Goal: Task Accomplishment & Management: Manage account settings

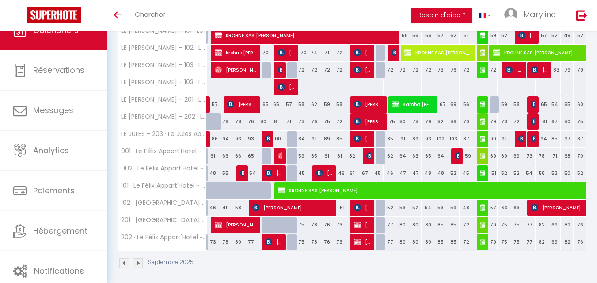
scroll to position [177, 0]
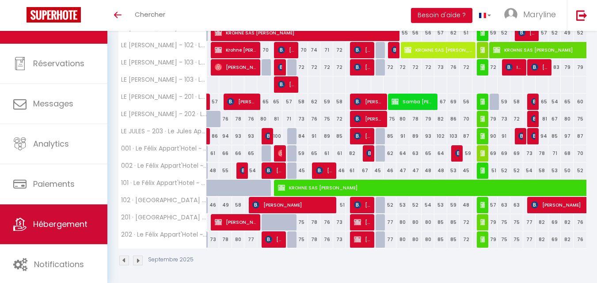
click at [56, 229] on span "Hébergement" at bounding box center [60, 224] width 54 height 11
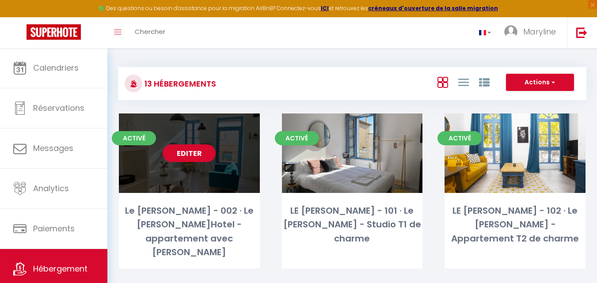
click at [191, 151] on link "Editer" at bounding box center [189, 154] width 53 height 18
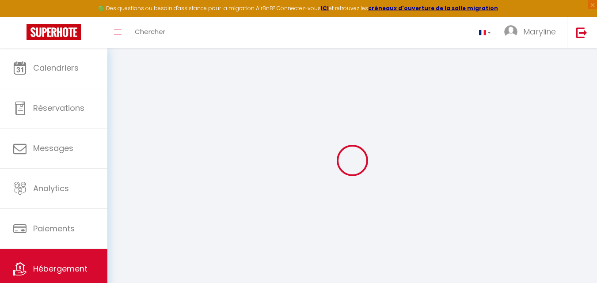
type input "Le [PERSON_NAME] - 002 · Le [PERSON_NAME]Hotel - appartement avec [PERSON_NAME]"
type input "[PERSON_NAME]"
type input "SERVIEN"
type input "[GEOGRAPHIC_DATA]"
type input "Romans"
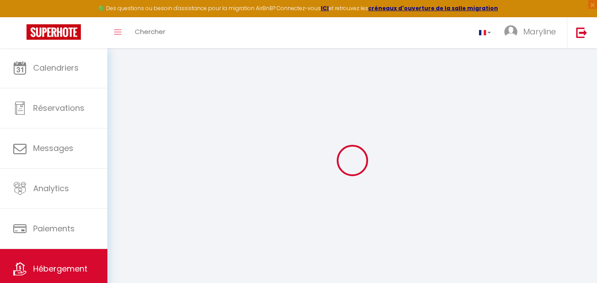
select select "2"
type input "95"
type input "40"
select select
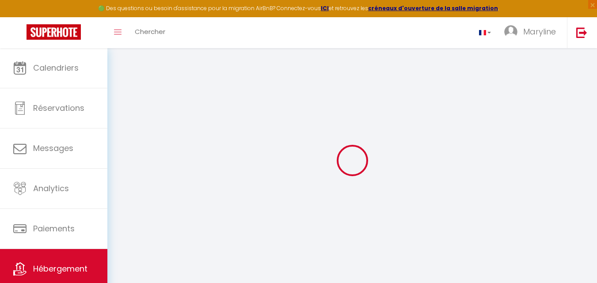
select select
type input "[STREET_ADDRESS][PERSON_NAME]"
type input "26100"
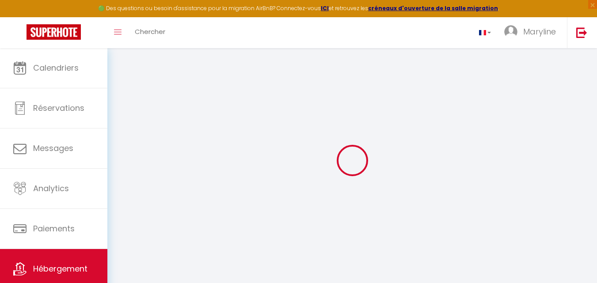
type input "[GEOGRAPHIC_DATA]"
type input "[PERSON_NAME][EMAIL_ADDRESS][DOMAIN_NAME]"
select select
checkbox input "false"
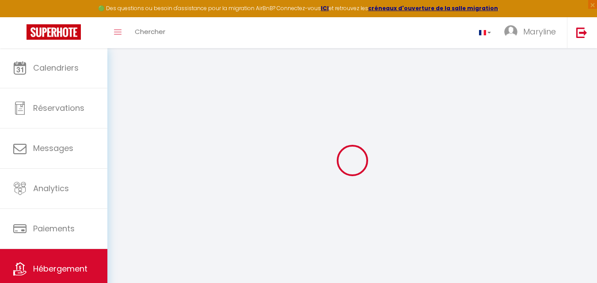
checkbox input "false"
select select
type input "0"
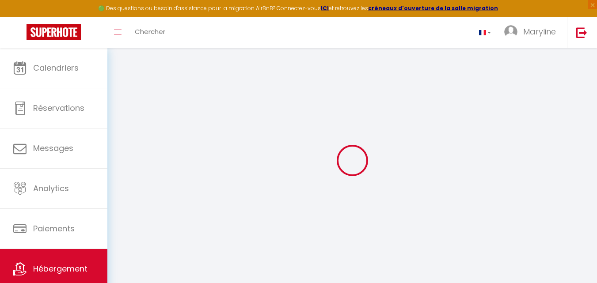
type input "0"
select select
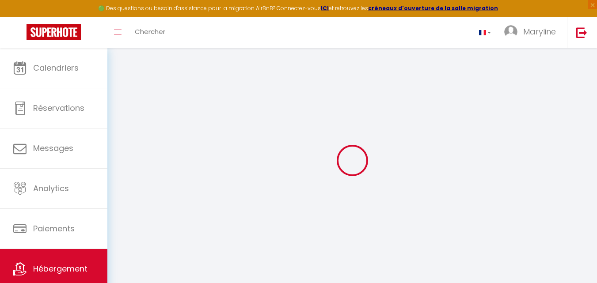
select select
checkbox input "false"
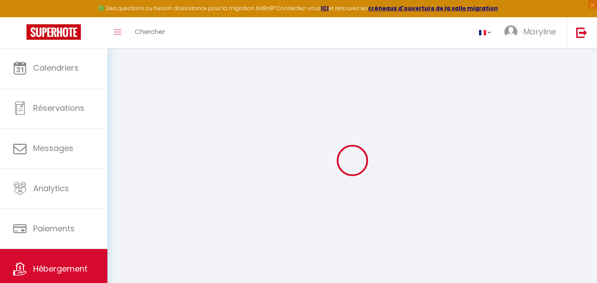
checkbox input "false"
select select
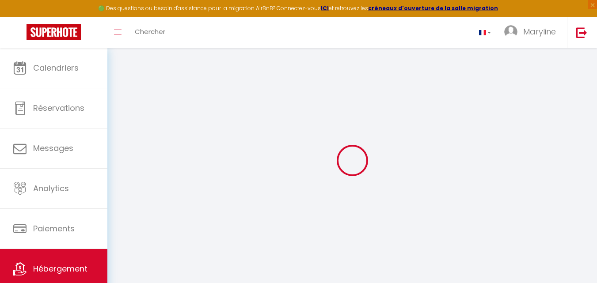
select select
checkbox input "false"
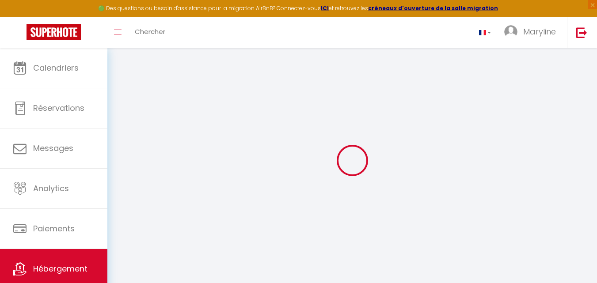
checkbox input "false"
select select
checkbox input "false"
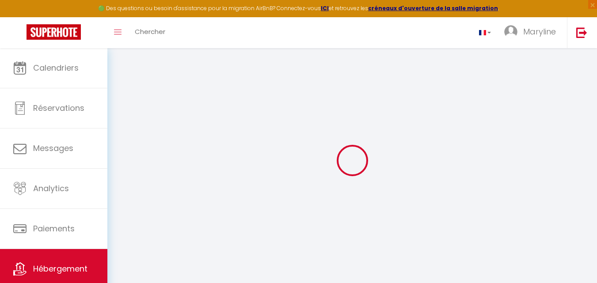
checkbox input "false"
select select
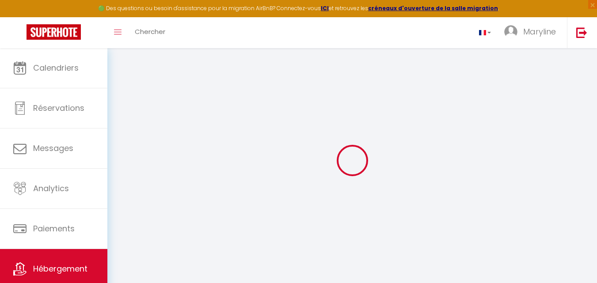
checkbox input "false"
select select
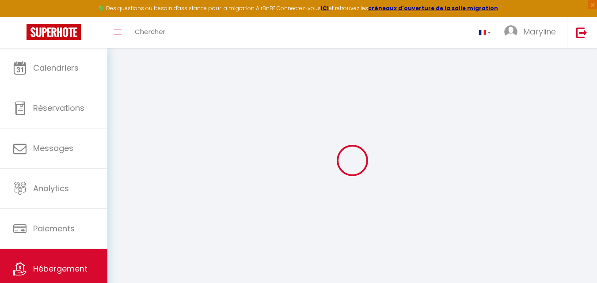
select select "EUR"
select select
select select "8443-1172185324463178790"
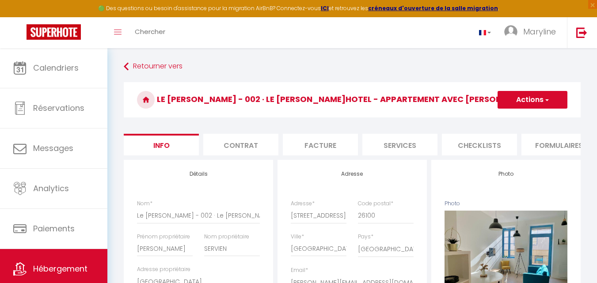
select select
checkbox input "false"
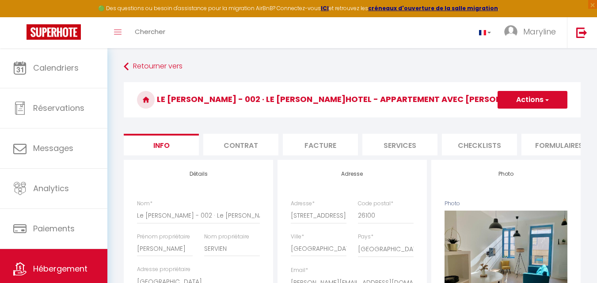
checkbox input "false"
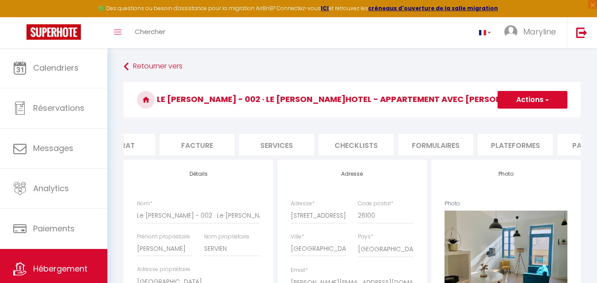
scroll to position [0, 124]
click at [509, 140] on li "Plateformes" at bounding box center [514, 145] width 75 height 22
select select
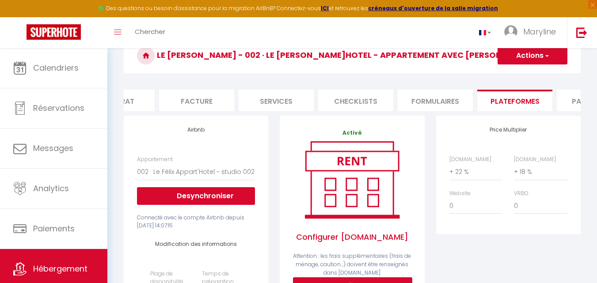
scroll to position [88, 0]
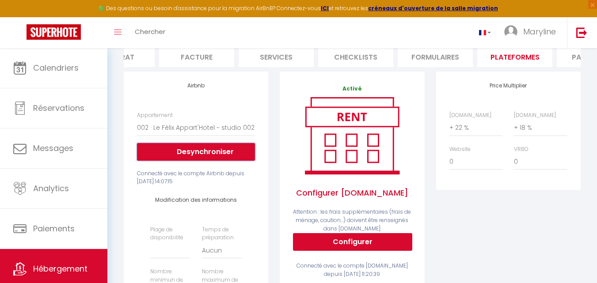
click at [197, 158] on button "Desynchroniser" at bounding box center [196, 152] width 118 height 18
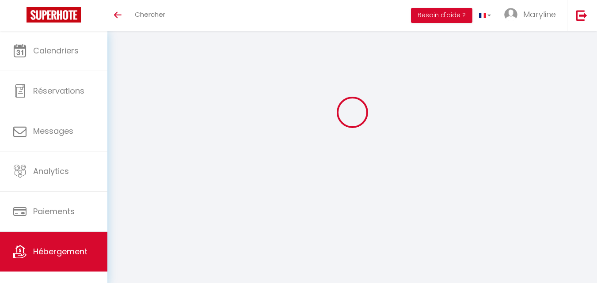
select select "+ 22 %"
select select "+ 18 %"
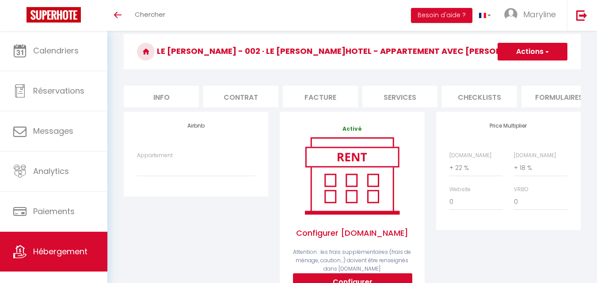
scroll to position [75, 0]
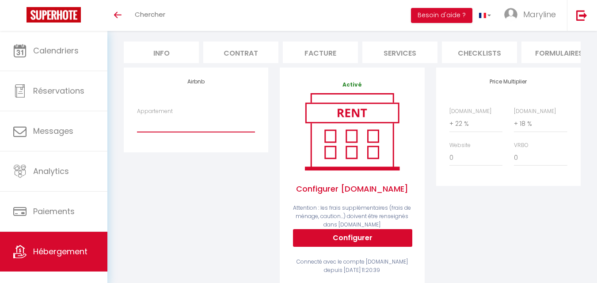
click at [157, 132] on select "002 · Le Félix Appart'Hotel ~ studio 002 - [PERSON_NAME][EMAIL_ADDRESS][DOMAIN_…" at bounding box center [196, 123] width 118 height 17
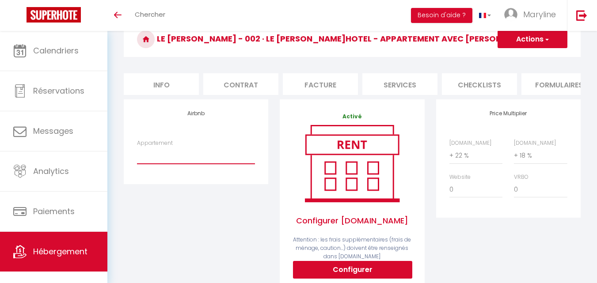
scroll to position [88, 0]
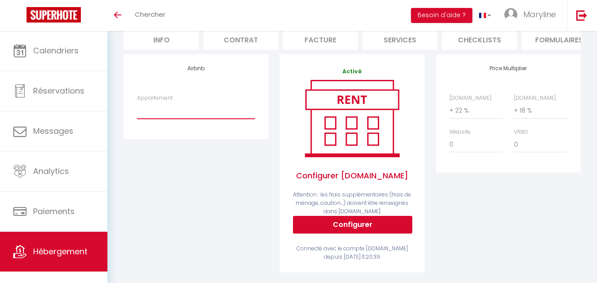
click at [153, 114] on select "002 · Le Félix Appart'Hotel ~ studio 002 - [PERSON_NAME][EMAIL_ADDRESS][DOMAIN_…" at bounding box center [196, 110] width 118 height 17
click at [154, 103] on label "Appartement" at bounding box center [155, 98] width 36 height 8
click at [154, 107] on select "002 · Le Félix Appart'Hotel ~ studio 002 - [PERSON_NAME][EMAIL_ADDRESS][DOMAIN_…" at bounding box center [196, 110] width 118 height 17
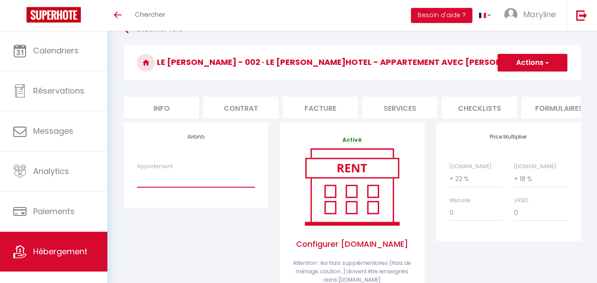
scroll to position [0, 0]
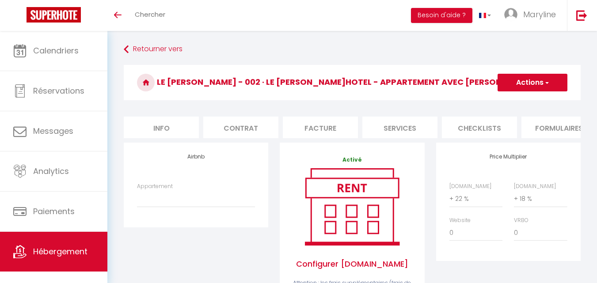
click at [521, 79] on button "Actions" at bounding box center [533, 83] width 70 height 18
click at [523, 101] on link "Enregistrer" at bounding box center [532, 101] width 70 height 11
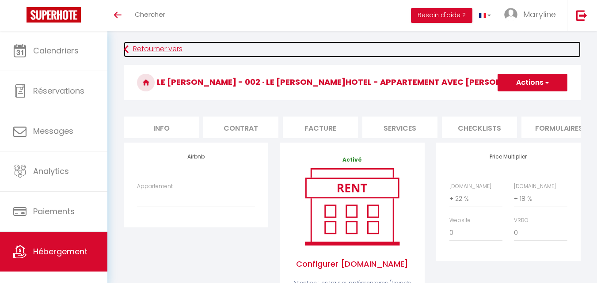
click at [129, 46] on link "Retourner vers" at bounding box center [352, 50] width 457 height 16
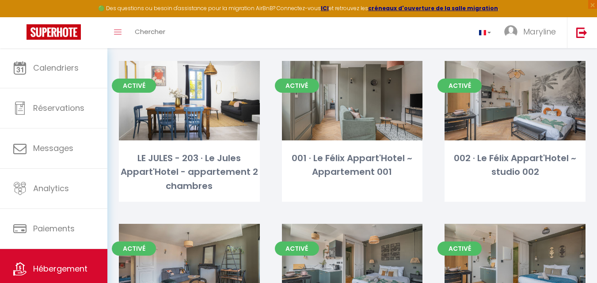
scroll to position [398, 0]
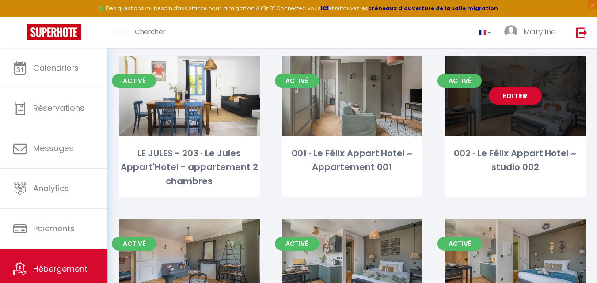
click at [516, 87] on link "Editer" at bounding box center [515, 96] width 53 height 18
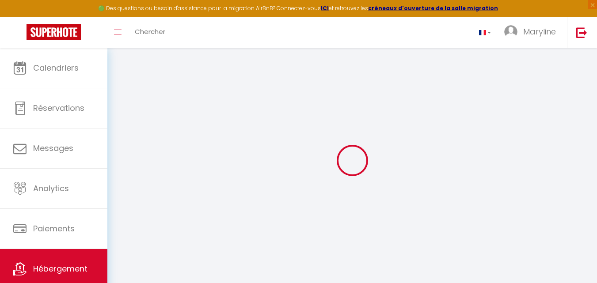
select select "+ 22 %"
select select "+ 18 %"
select select
checkbox input "false"
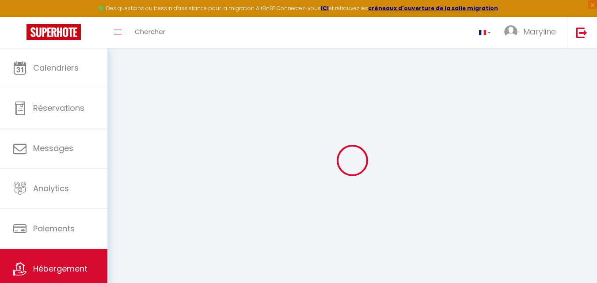
checkbox input "false"
select select
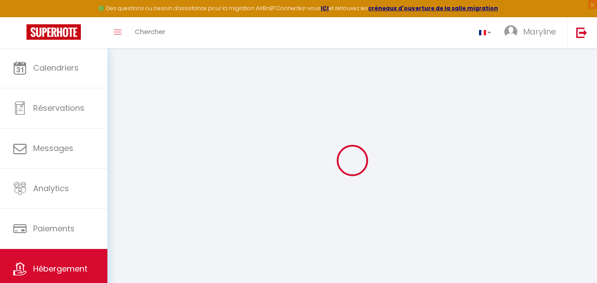
checkbox input "false"
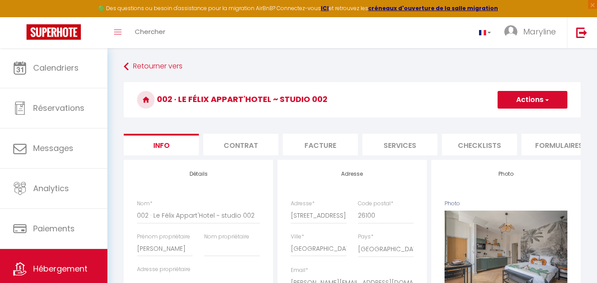
select select
checkbox input "false"
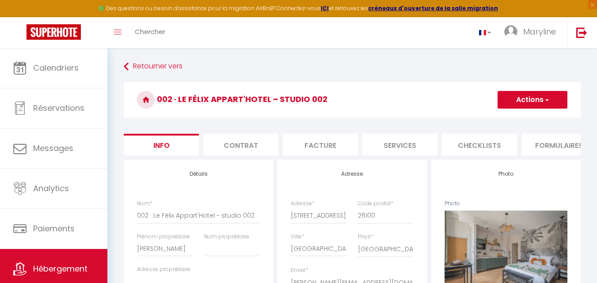
checkbox input "false"
select select "-1"
select select "EUR"
select select
select select "8443-1072311168551556005"
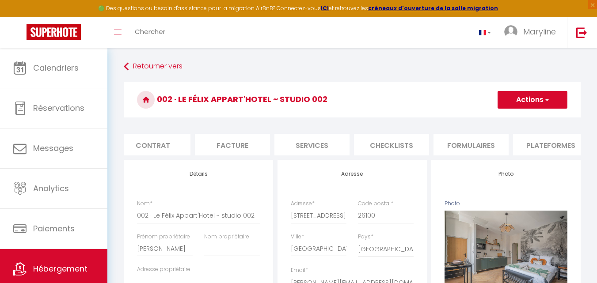
scroll to position [0, 106]
click at [542, 141] on li "Plateformes" at bounding box center [532, 145] width 75 height 22
select select
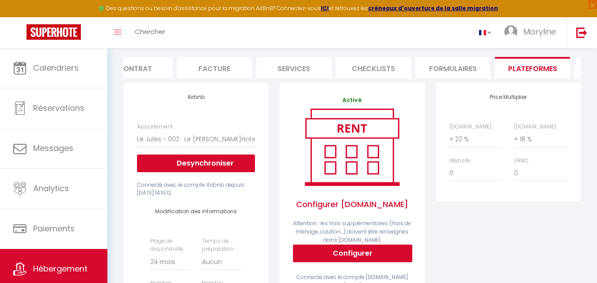
scroll to position [88, 0]
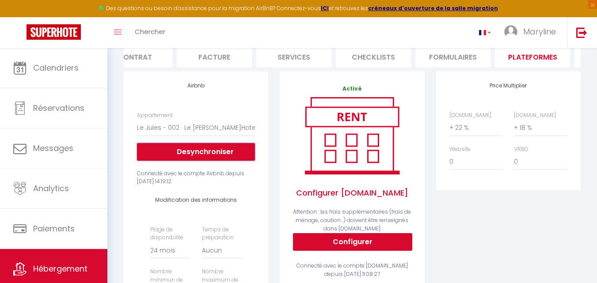
click at [206, 161] on button "Desynchroniser" at bounding box center [196, 152] width 118 height 18
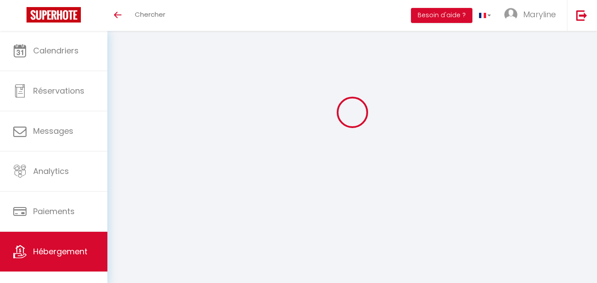
select select "+ 22 %"
select select "+ 18 %"
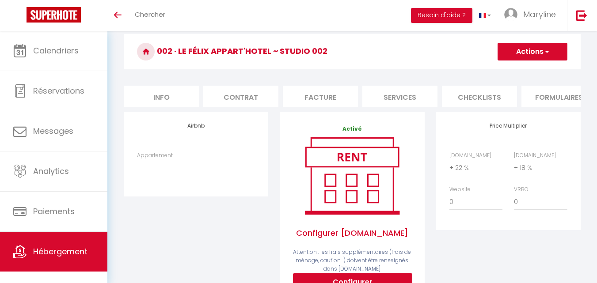
click at [509, 52] on button "Actions" at bounding box center [533, 52] width 70 height 18
click at [512, 67] on link "Enregistrer" at bounding box center [532, 70] width 70 height 11
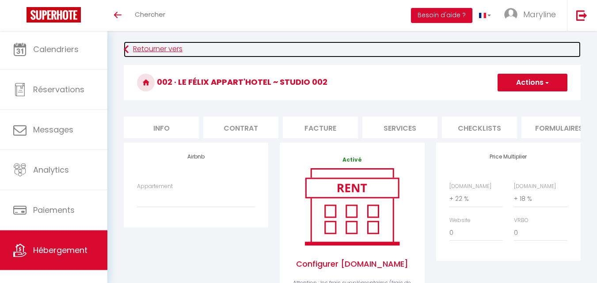
click at [131, 49] on link "Retourner vers" at bounding box center [352, 50] width 457 height 16
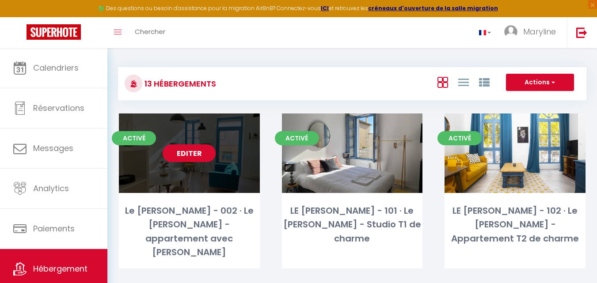
click at [186, 149] on link "Editer" at bounding box center [189, 154] width 53 height 18
select select "3"
select select "2"
select select "1"
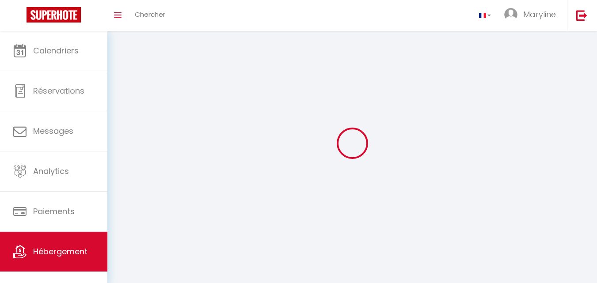
select select
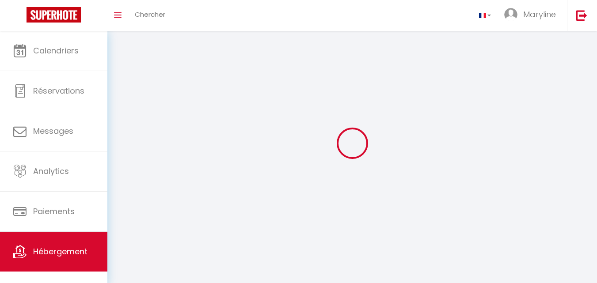
select select
checkbox input "false"
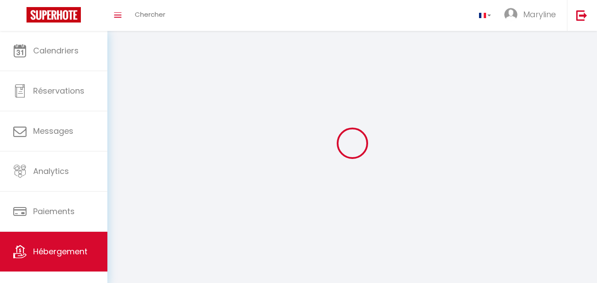
select select
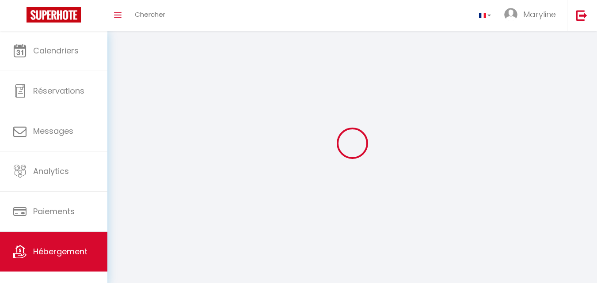
select select
checkbox input "false"
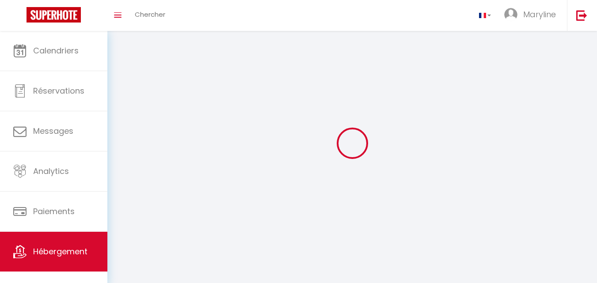
checkbox input "false"
select select
select select "1"
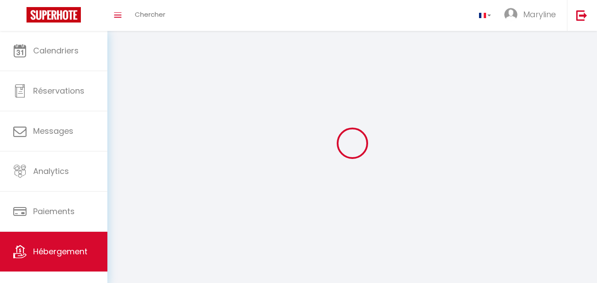
select select "28"
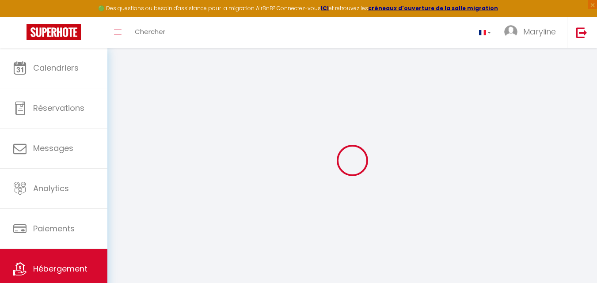
select select
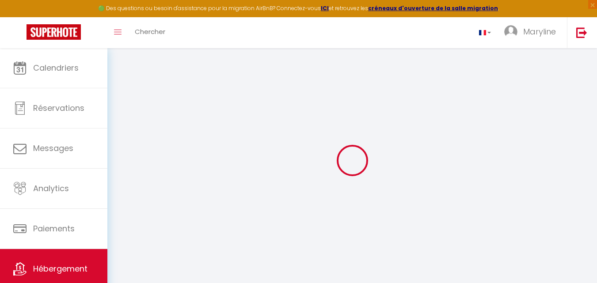
select select
checkbox input "false"
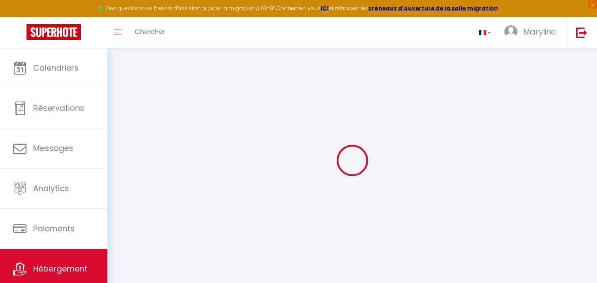
select select
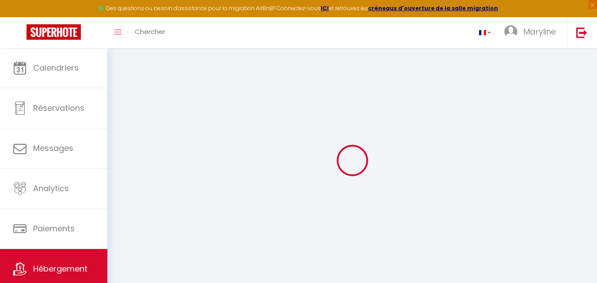
select select
checkbox input "false"
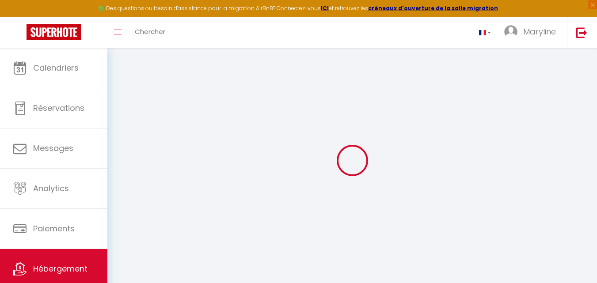
checkbox input "false"
select select
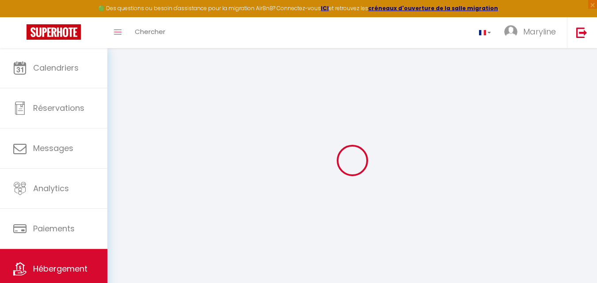
select select
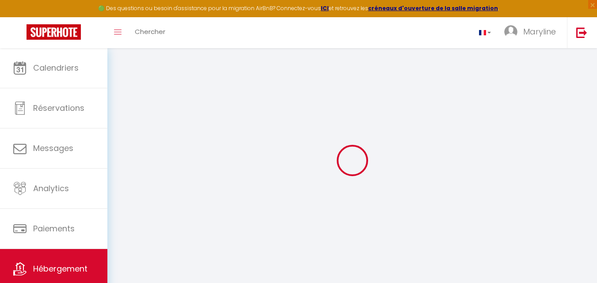
checkbox input "false"
select select
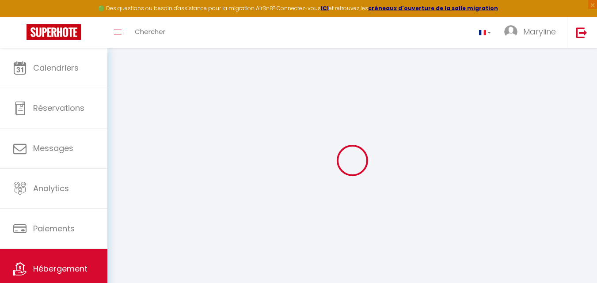
select select
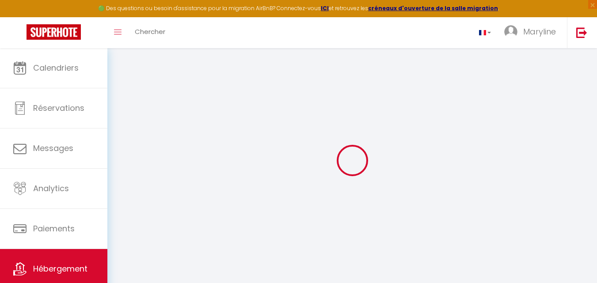
select select
checkbox input "false"
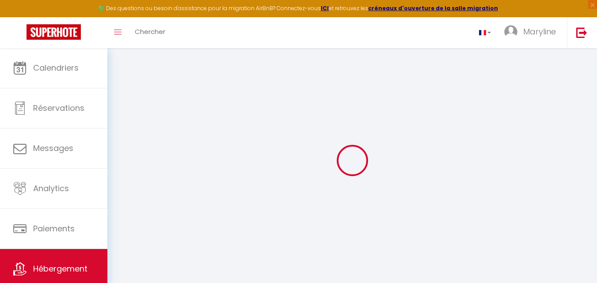
checkbox input "false"
select select
type input "Le [PERSON_NAME] - 002 · Le [PERSON_NAME]Hotel - appartement avec [PERSON_NAME]"
type input "[PERSON_NAME]"
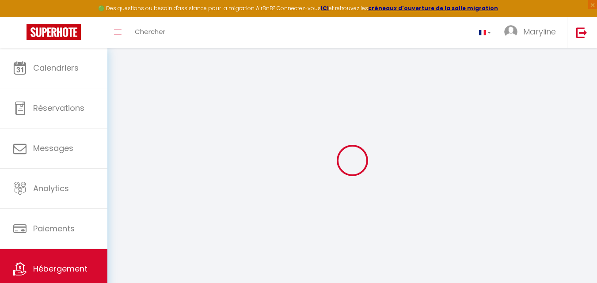
type input "SERVIEN"
type input "[GEOGRAPHIC_DATA]"
type input "Romans"
select select "2"
type input "95"
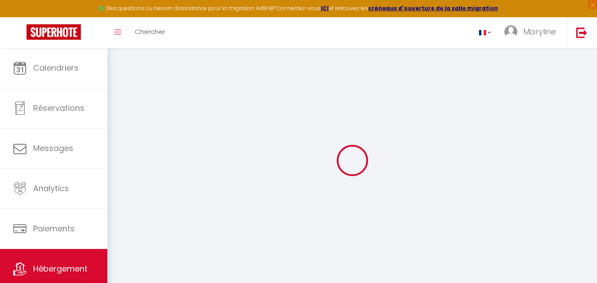
type input "40"
select select
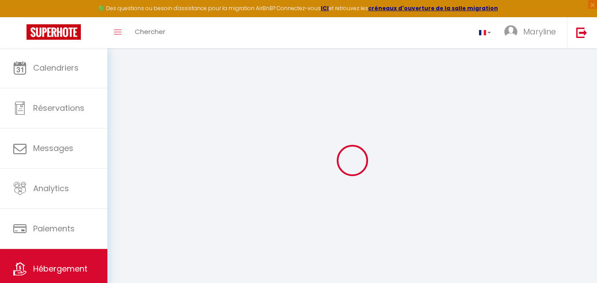
select select
type input "[STREET_ADDRESS][PERSON_NAME]"
type input "26100"
type input "[GEOGRAPHIC_DATA]"
type input "[PERSON_NAME][EMAIL_ADDRESS][DOMAIN_NAME]"
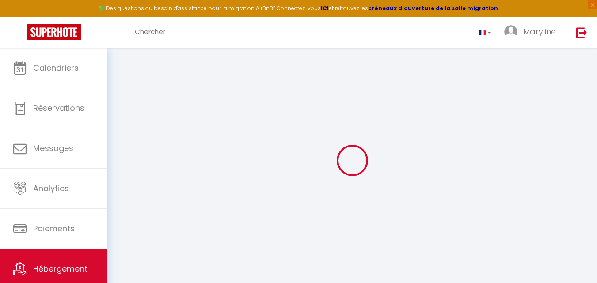
select select
checkbox input "false"
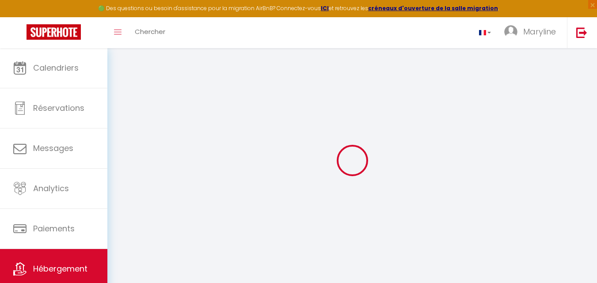
select select
type input "0"
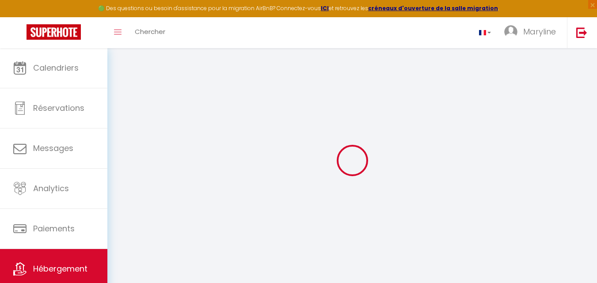
type input "0"
select select
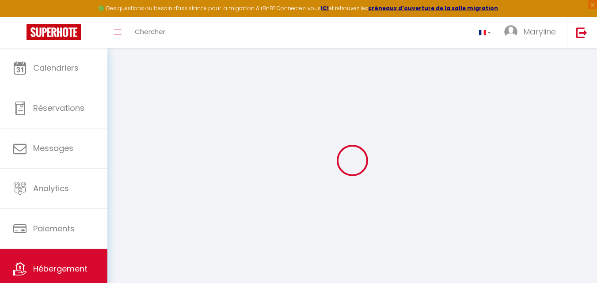
select select
checkbox input "false"
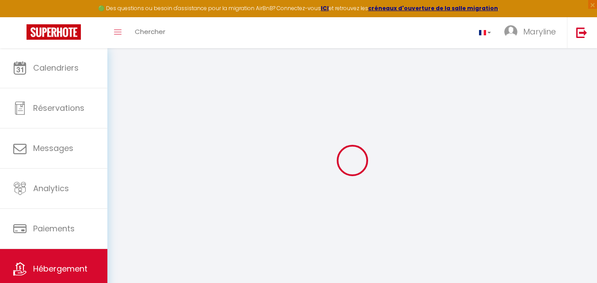
checkbox input "false"
select select
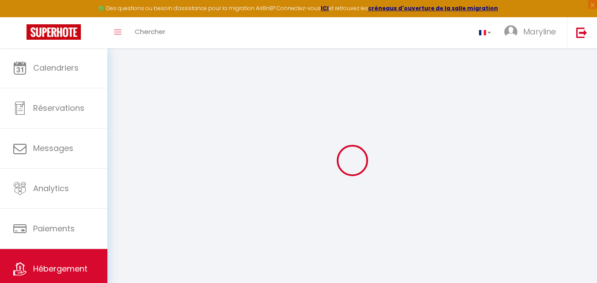
select select
checkbox input "false"
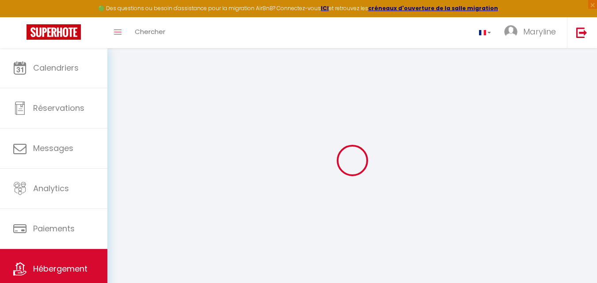
checkbox input "false"
select select "+ 22 %"
select select "+ 18 %"
select select
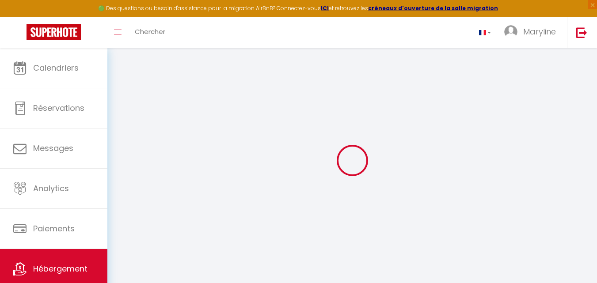
checkbox input "false"
select select
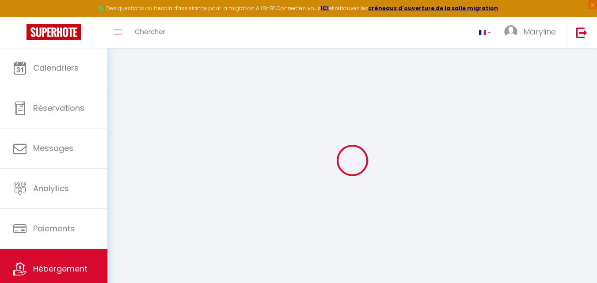
select select
checkbox input "false"
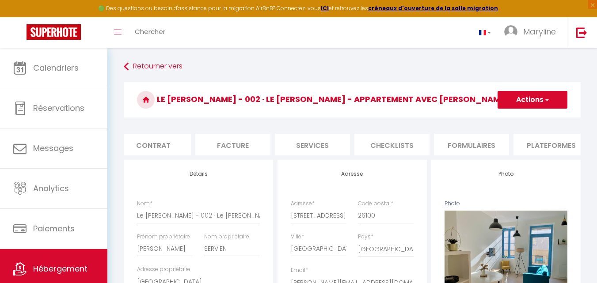
scroll to position [0, 88]
click at [562, 141] on li "Plateformes" at bounding box center [550, 145] width 75 height 22
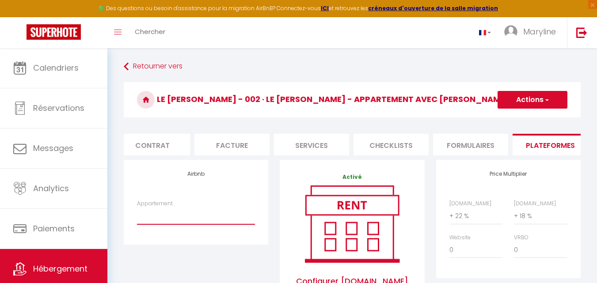
click at [153, 219] on select "002 · Le Félix Appart'Hotel ~ studio 002 - [PERSON_NAME][EMAIL_ADDRESS][DOMAIN_…" at bounding box center [196, 216] width 118 height 17
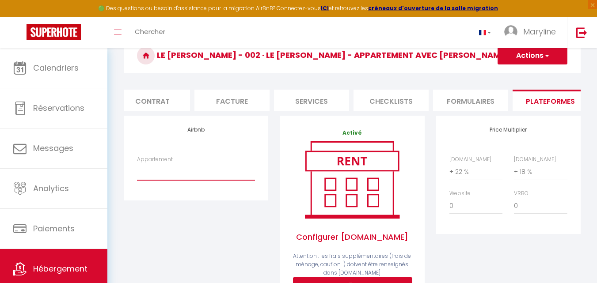
click at [145, 175] on select "002 · Le Félix Appart'Hotel ~ studio 002 - [PERSON_NAME][EMAIL_ADDRESS][DOMAIN_…" at bounding box center [196, 172] width 118 height 17
click at [152, 164] on label "Appartement" at bounding box center [155, 160] width 36 height 8
click at [152, 164] on select "002 · Le Félix Appart'Hotel ~ studio 002 - [PERSON_NAME][EMAIL_ADDRESS][DOMAIN_…" at bounding box center [196, 172] width 118 height 17
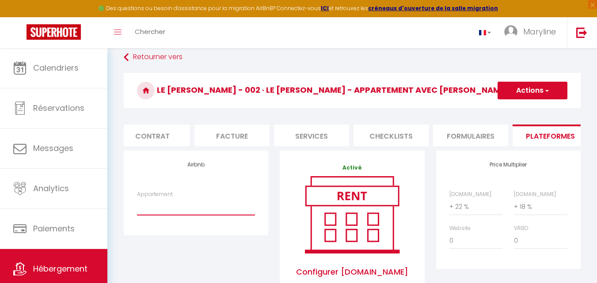
scroll to position [0, 0]
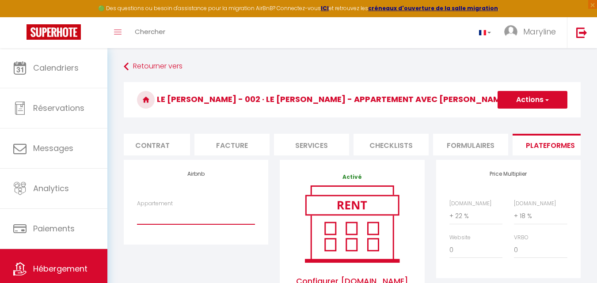
click at [158, 223] on select "002 · Le Félix Appart'Hotel ~ studio 002 - [PERSON_NAME][EMAIL_ADDRESS][DOMAIN_…" at bounding box center [196, 216] width 118 height 17
click at [137, 214] on select "002 · Le Félix Appart'Hotel ~ studio 002 - [PERSON_NAME][EMAIL_ADDRESS][DOMAIN_…" at bounding box center [196, 216] width 118 height 17
click at [152, 220] on select "002 · Le Félix Appart'Hotel ~ studio 002 - [PERSON_NAME][EMAIL_ADDRESS][DOMAIN_…" at bounding box center [196, 216] width 118 height 17
click at [161, 219] on select "002 · Le Félix Appart'Hotel ~ studio 002 - [PERSON_NAME][EMAIL_ADDRESS][DOMAIN_…" at bounding box center [196, 216] width 118 height 17
click at [165, 208] on label "Appartement" at bounding box center [155, 204] width 36 height 8
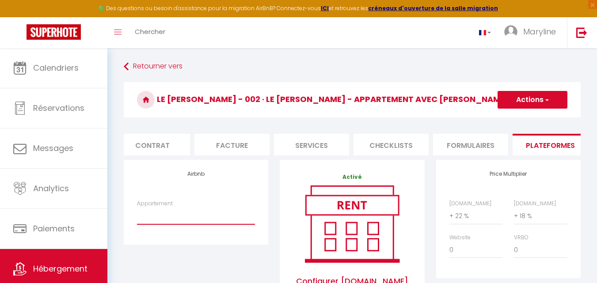
click at [165, 210] on select "002 · Le Félix Appart'Hotel ~ studio 002 - [PERSON_NAME][EMAIL_ADDRESS][DOMAIN_…" at bounding box center [196, 216] width 118 height 17
click at [168, 225] on select "002 · Le Félix Appart'Hotel ~ studio 002 - [PERSON_NAME][EMAIL_ADDRESS][DOMAIN_…" at bounding box center [196, 216] width 118 height 17
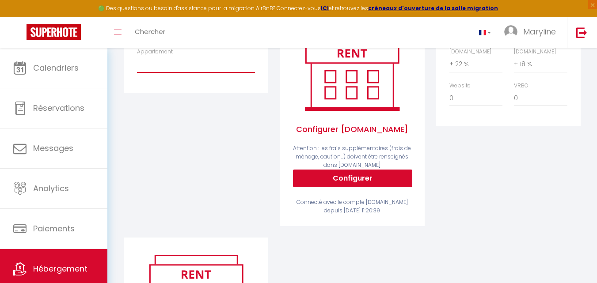
scroll to position [40, 0]
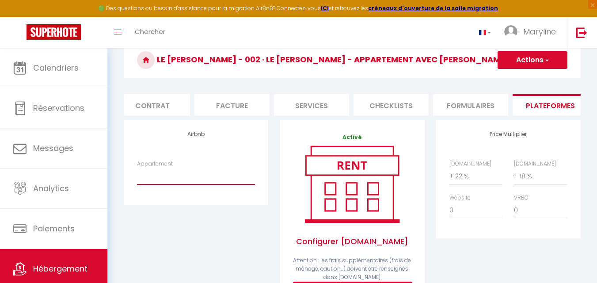
click at [151, 184] on select "002 · Le Félix Appart'Hotel ~ studio 002 - [PERSON_NAME][EMAIL_ADDRESS][DOMAIN_…" at bounding box center [196, 176] width 118 height 17
click at [156, 179] on select "002 · Le Félix Appart'Hotel ~ studio 002 - [PERSON_NAME][EMAIL_ADDRESS][DOMAIN_…" at bounding box center [196, 176] width 118 height 17
click at [218, 185] on select "002 · Le Félix Appart'Hotel ~ studio 002 - [PERSON_NAME][EMAIL_ADDRESS][DOMAIN_…" at bounding box center [196, 176] width 118 height 17
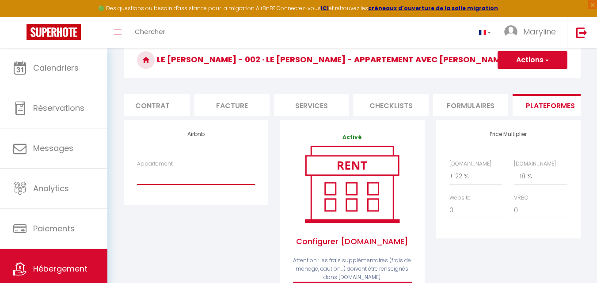
click at [218, 183] on select "002 · Le Félix Appart'Hotel ~ studio 002 - [PERSON_NAME][EMAIL_ADDRESS][DOMAIN_…" at bounding box center [196, 176] width 118 height 17
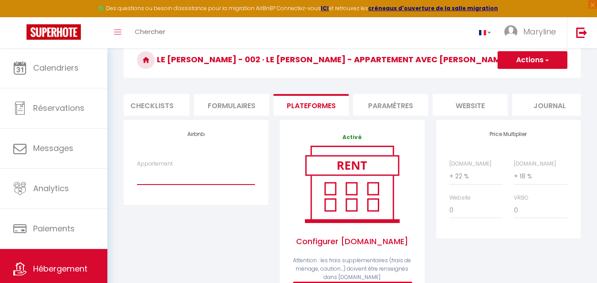
scroll to position [0, 336]
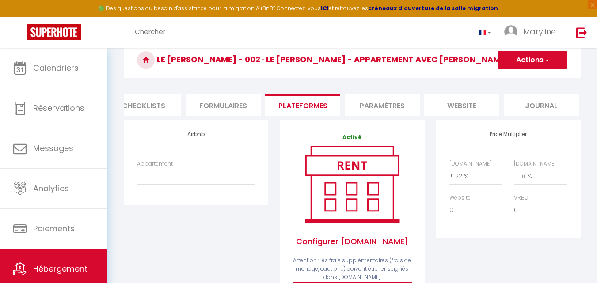
click at [225, 101] on li "Formulaires" at bounding box center [223, 105] width 75 height 22
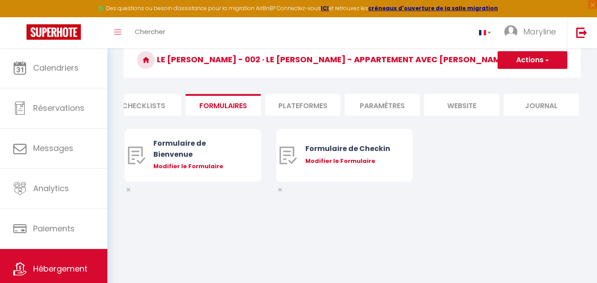
click at [297, 99] on li "Plateformes" at bounding box center [302, 105] width 75 height 22
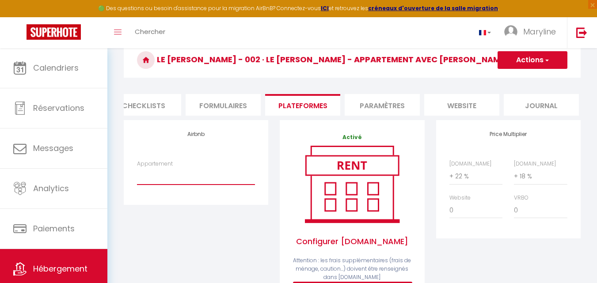
click at [175, 182] on select "002 · Le Félix Appart'Hotel ~ studio 002 - [PERSON_NAME][EMAIL_ADDRESS][DOMAIN_…" at bounding box center [196, 176] width 118 height 17
click at [175, 181] on select "002 · Le Félix Appart'Hotel ~ studio 002 - [PERSON_NAME][EMAIL_ADDRESS][DOMAIN_…" at bounding box center [196, 176] width 118 height 17
click at [221, 244] on div "Airbnb Appartement 002 · Le Félix Appart'Hotel ~ studio 002 - thomas@cqt.fr" at bounding box center [196, 235] width 156 height 230
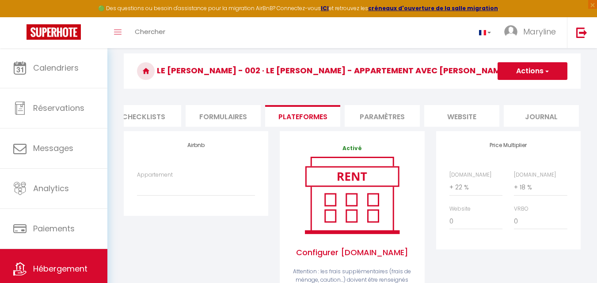
scroll to position [44, 0]
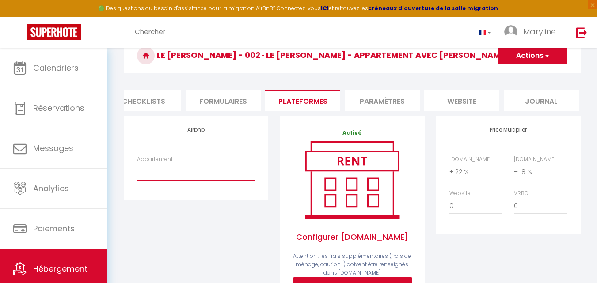
click at [225, 179] on select "002 · Le Félix Appart'Hotel ~ studio 002 - [PERSON_NAME][EMAIL_ADDRESS][DOMAIN_…" at bounding box center [196, 172] width 118 height 17
click at [192, 180] on select "002 · Le Félix Appart'Hotel ~ studio 002 - [PERSON_NAME][EMAIL_ADDRESS][DOMAIN_…" at bounding box center [196, 172] width 118 height 17
click at [192, 178] on select "002 · Le Félix Appart'Hotel ~ studio 002 - [PERSON_NAME][EMAIL_ADDRESS][DOMAIN_…" at bounding box center [196, 172] width 118 height 17
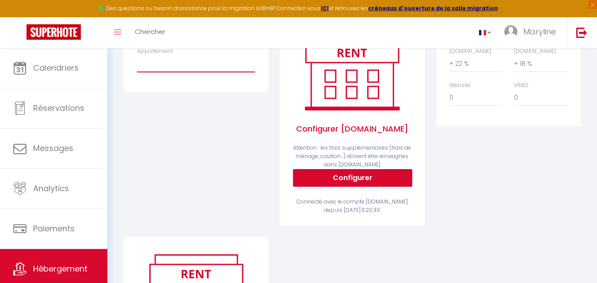
scroll to position [0, 0]
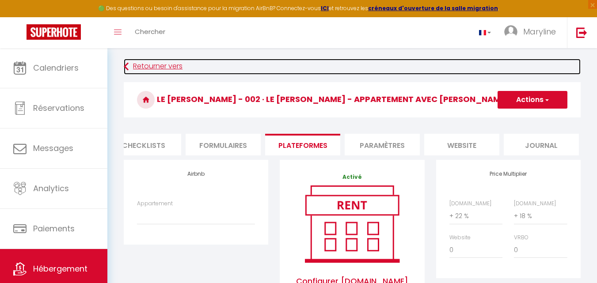
click at [137, 64] on link "Retourner vers" at bounding box center [352, 67] width 457 height 16
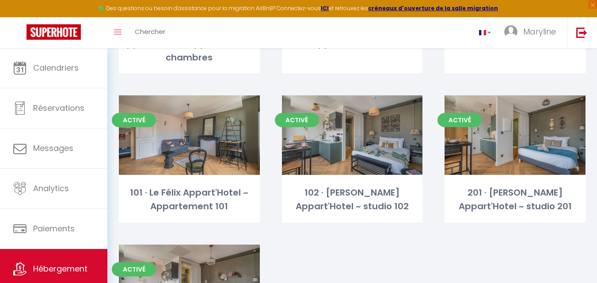
scroll to position [531, 0]
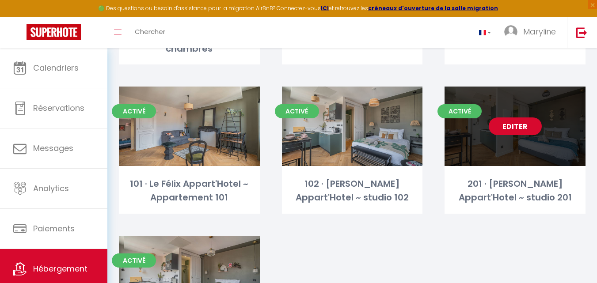
click at [502, 118] on link "Editer" at bounding box center [515, 127] width 53 height 18
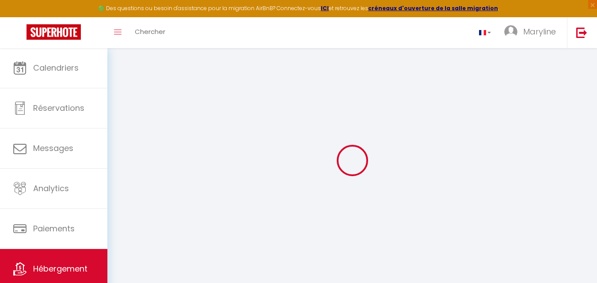
type input "201 · [GEOGRAPHIC_DATA] ~ studio 201"
type input "[PERSON_NAME]"
select select "2"
type input "90"
type input "40"
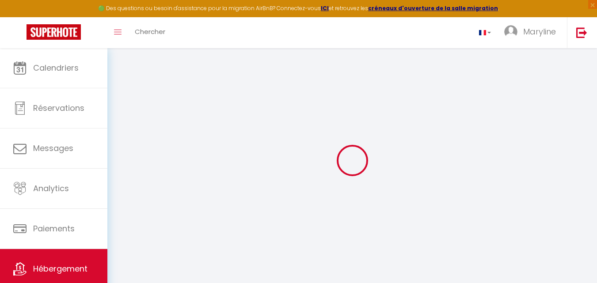
select select
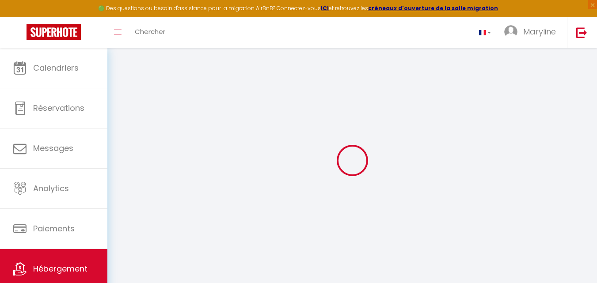
type input "6 rue du président Félix Faure"
type input "26100"
type input "[GEOGRAPHIC_DATA]"
type input "[PERSON_NAME][EMAIL_ADDRESS][DOMAIN_NAME]"
select select
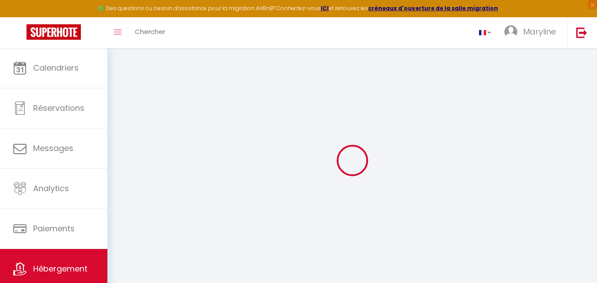
checkbox input "false"
select select
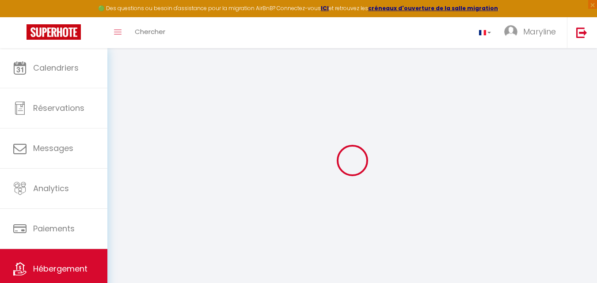
select select
type input "0"
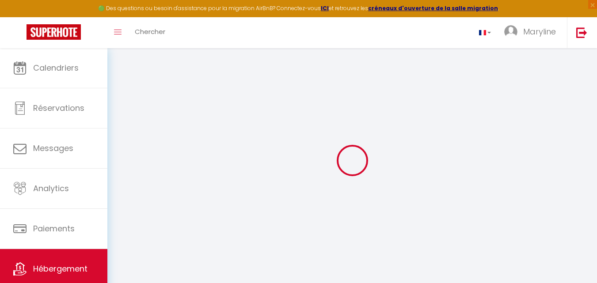
select select
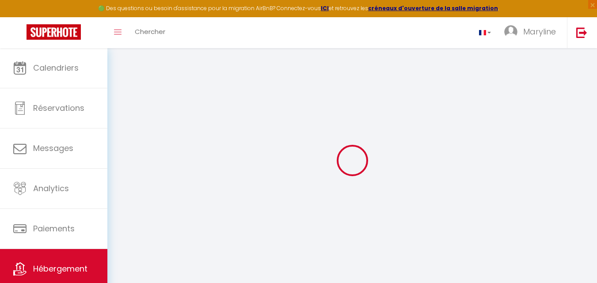
select select
checkbox input "false"
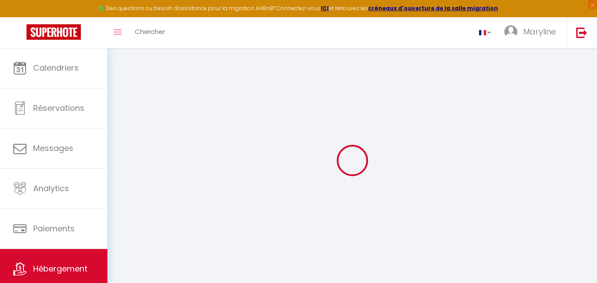
select select
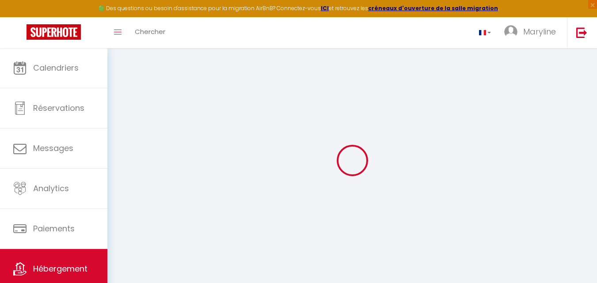
select select
checkbox input "false"
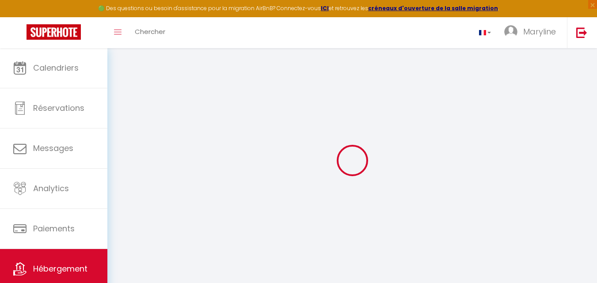
select select
checkbox input "false"
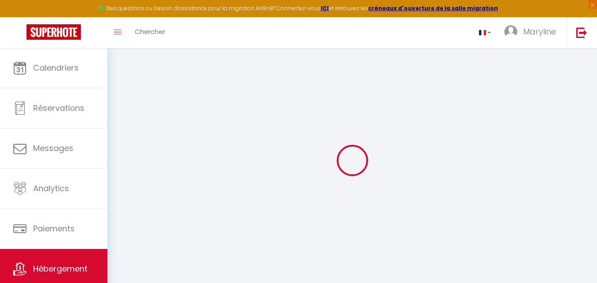
select select "14:00"
select select
select select "11:00"
select select "30"
select select "120"
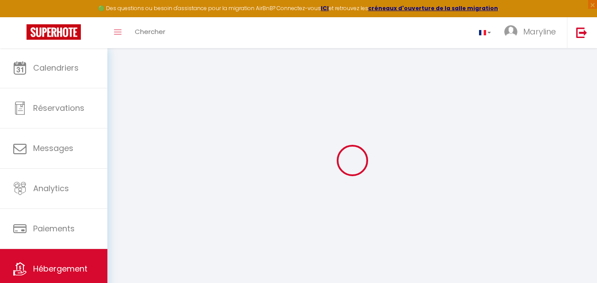
select select
checkbox input "false"
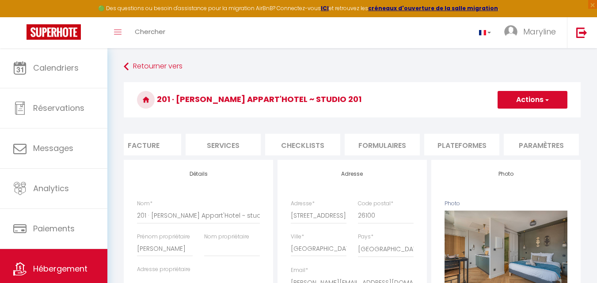
scroll to position [0, 195]
click at [220, 144] on li "Services" at bounding box center [205, 145] width 75 height 22
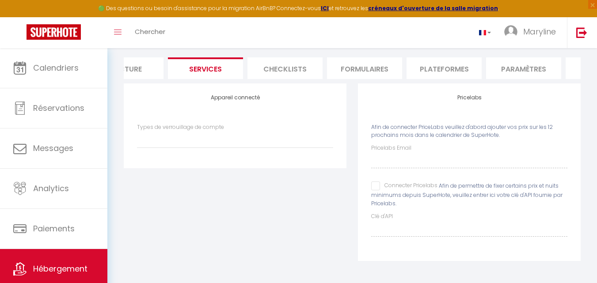
scroll to position [83, 0]
click at [76, 251] on link "Hébergement" at bounding box center [53, 269] width 107 height 40
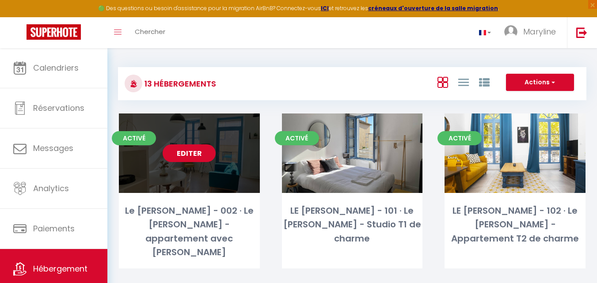
click at [199, 147] on link "Editer" at bounding box center [189, 154] width 53 height 18
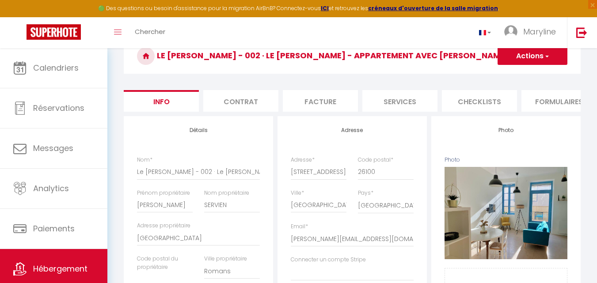
scroll to position [44, 0]
click at [411, 100] on li "Services" at bounding box center [400, 101] width 75 height 22
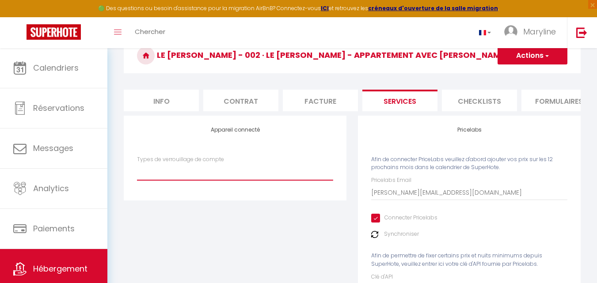
click at [171, 179] on select "Types de verrouillage de compte" at bounding box center [235, 172] width 196 height 17
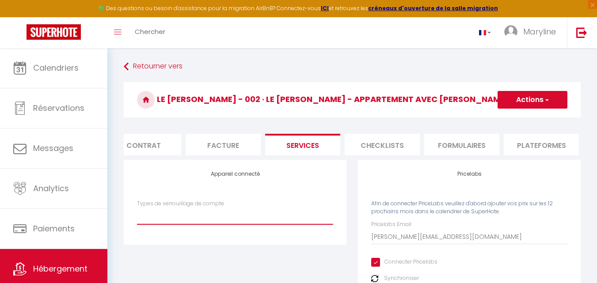
scroll to position [0, 106]
click at [540, 146] on li "Plateformes" at bounding box center [532, 145] width 75 height 22
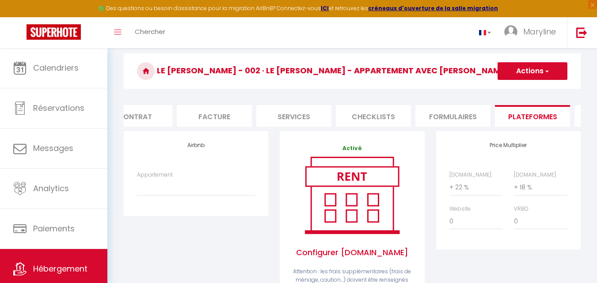
scroll to position [44, 0]
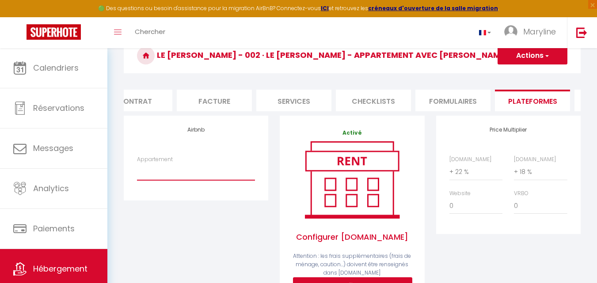
click at [173, 172] on select "002 · Le Félix Appart'Hotel ~ studio 002 - [PERSON_NAME][EMAIL_ADDRESS][DOMAIN_…" at bounding box center [196, 172] width 118 height 17
click at [209, 244] on div "Airbnb Appartement 002 · Le Félix Appart'Hotel ~ studio 002 - thomas@cqt.fr" at bounding box center [196, 231] width 156 height 230
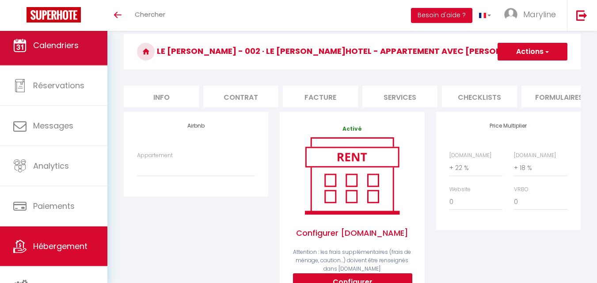
click at [62, 46] on span "Calendriers" at bounding box center [56, 45] width 46 height 11
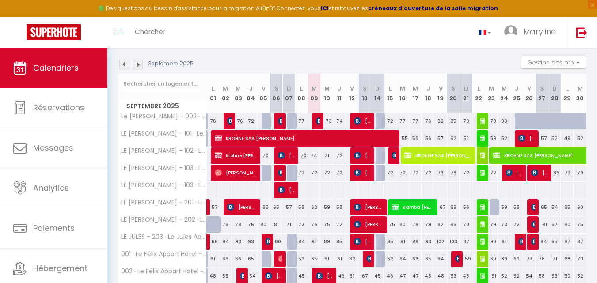
scroll to position [133, 0]
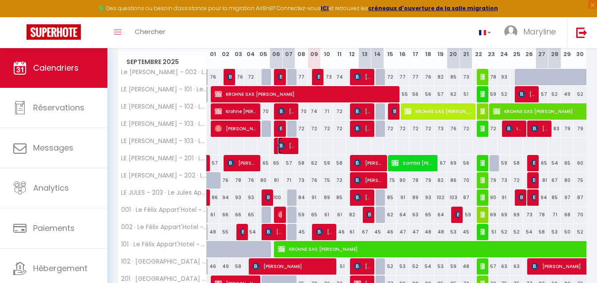
click at [284, 144] on img at bounding box center [281, 145] width 7 height 7
select select "OK"
select select "KO"
select select "0"
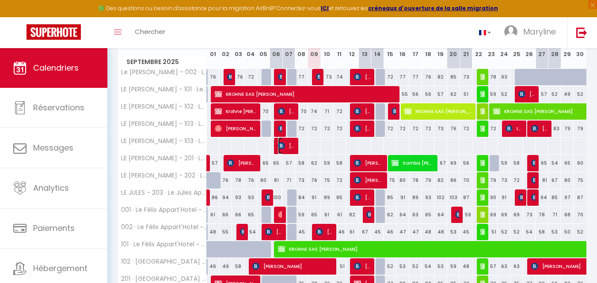
select select "1"
select select
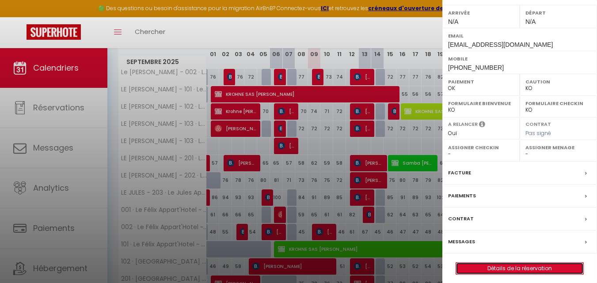
click at [539, 266] on link "Détails de la réservation" at bounding box center [519, 268] width 127 height 11
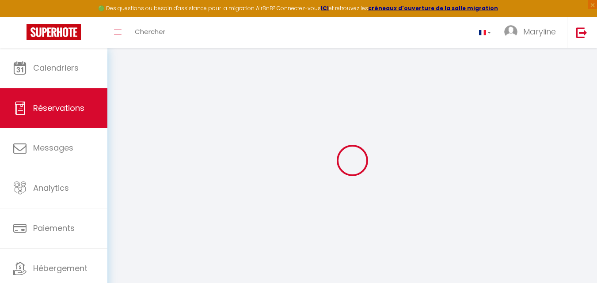
select select
checkbox input "false"
select select
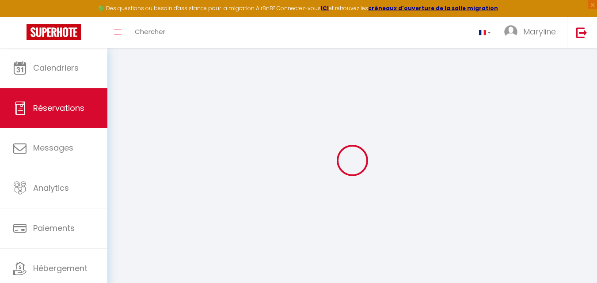
checkbox input "false"
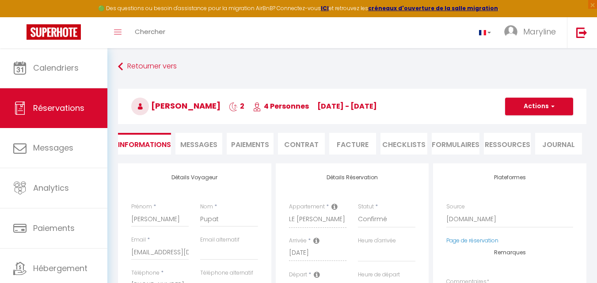
select select
checkbox input "false"
type textarea "** THIS RESERVATION HAS BEEN PRE-PAID ** BOOKING NOTE : Payment charge is EUR 2…"
type input "55"
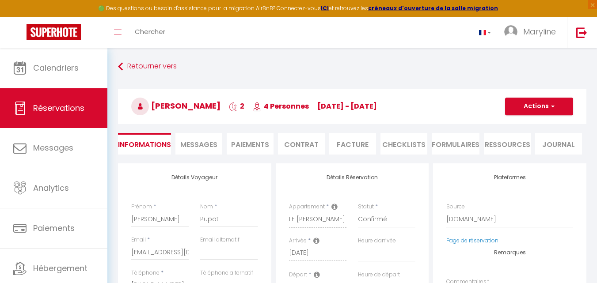
type input "6.8"
select select
checkbox input "false"
select select
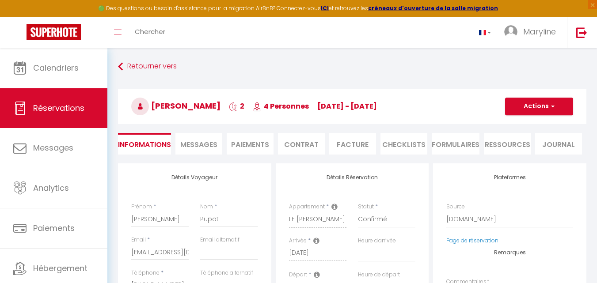
select select
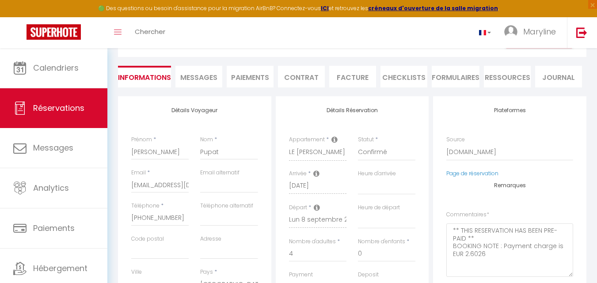
scroll to position [88, 0]
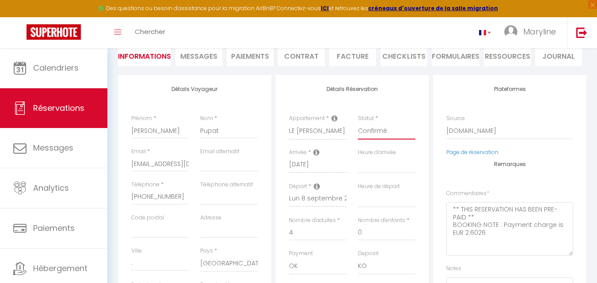
click at [383, 129] on select "Confirmé Non Confirmé [PERSON_NAME] par le voyageur No Show Request" at bounding box center [386, 131] width 57 height 17
select select "3"
click at [358, 123] on select "Confirmé Non Confirmé [PERSON_NAME] par le voyageur No Show Request" at bounding box center [386, 131] width 57 height 17
select select
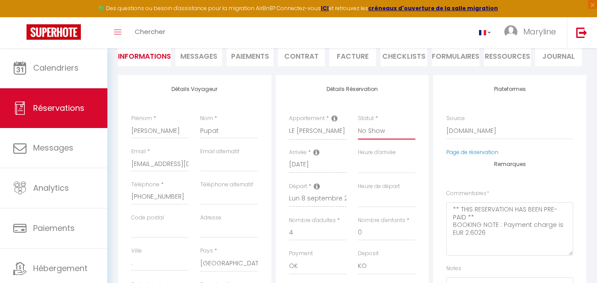
checkbox input "false"
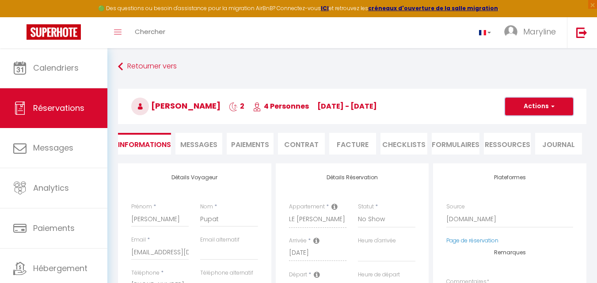
click at [525, 102] on button "Actions" at bounding box center [539, 107] width 68 height 18
click at [523, 125] on link "Enregistrer" at bounding box center [531, 125] width 70 height 11
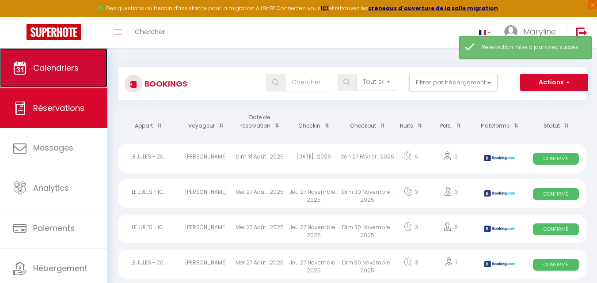
click at [62, 64] on span "Calendriers" at bounding box center [56, 67] width 46 height 11
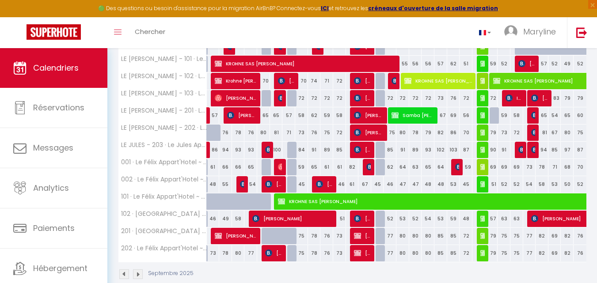
scroll to position [179, 0]
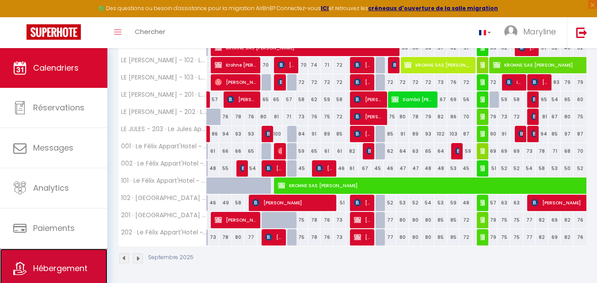
click at [59, 255] on link "Hébergement" at bounding box center [53, 269] width 107 height 40
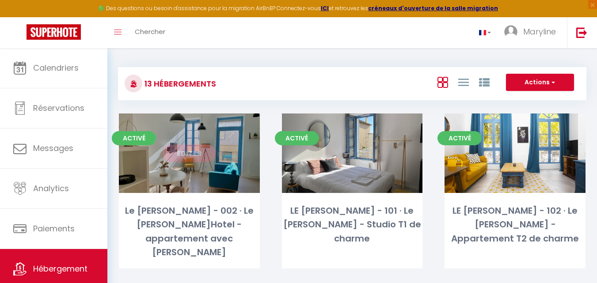
click at [186, 153] on link "Editer" at bounding box center [189, 154] width 53 height 18
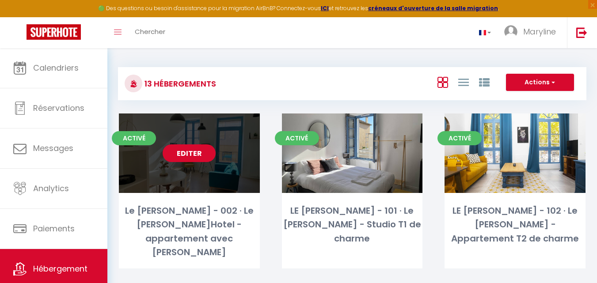
click at [183, 149] on link "Editer" at bounding box center [189, 154] width 53 height 18
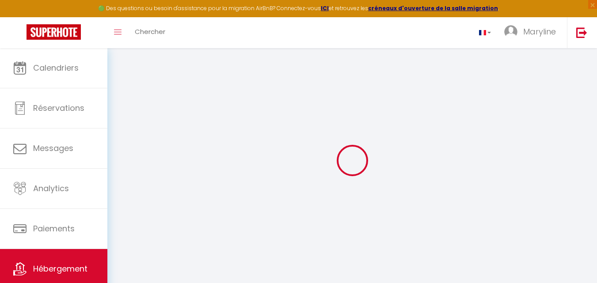
type input "Le [PERSON_NAME] - 002 · Le [PERSON_NAME]Hotel - appartement avec [PERSON_NAME]"
type input "[PERSON_NAME]"
type input "SERVIEN"
type input "[GEOGRAPHIC_DATA]"
type input "Romans"
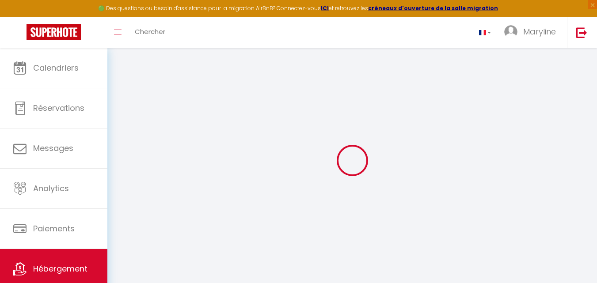
select select "2"
type input "95"
type input "40"
select select
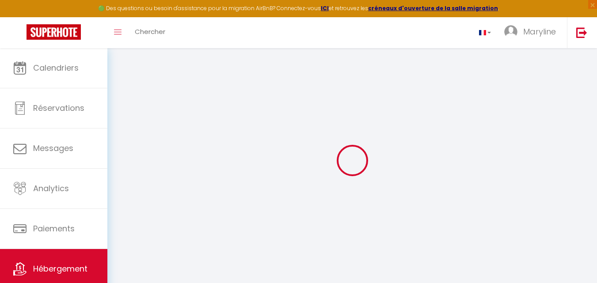
select select
type input "[STREET_ADDRESS][PERSON_NAME]"
type input "26100"
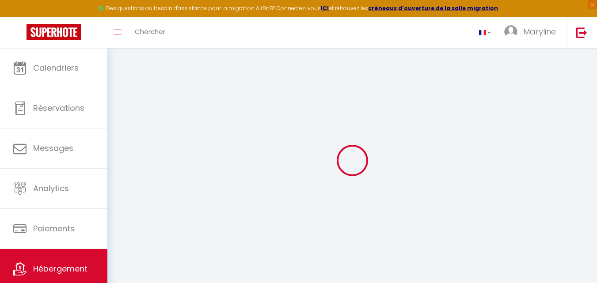
type input "[GEOGRAPHIC_DATA]"
type input "[PERSON_NAME][EMAIL_ADDRESS][DOMAIN_NAME]"
select select
checkbox input "false"
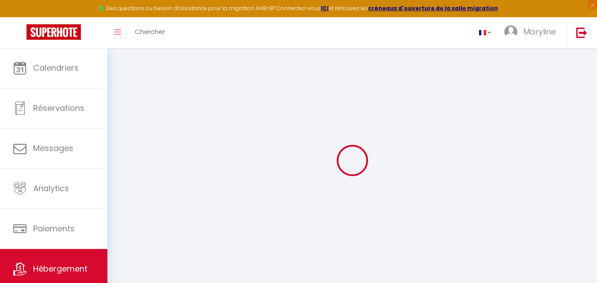
checkbox input "false"
select select
type input "0"
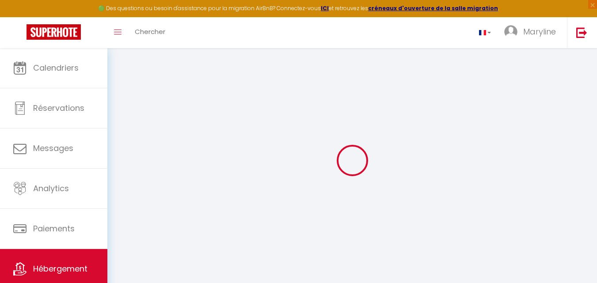
type input "0"
select select
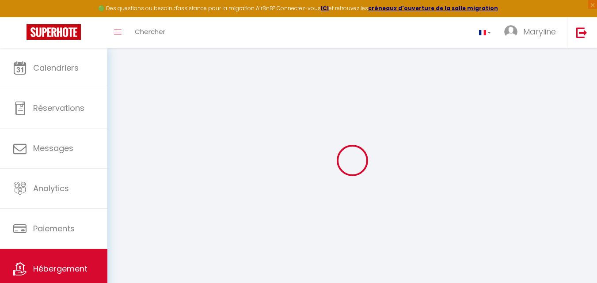
select select
checkbox input "false"
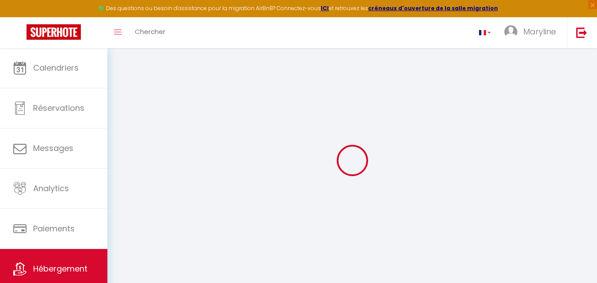
checkbox input "false"
select select
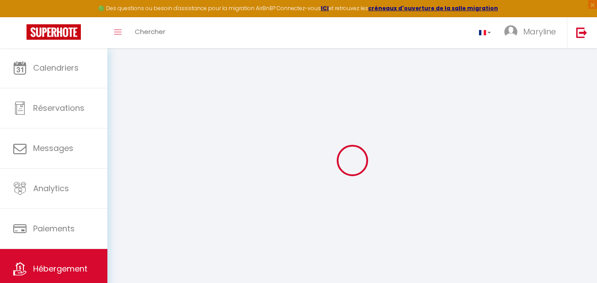
select select
checkbox input "false"
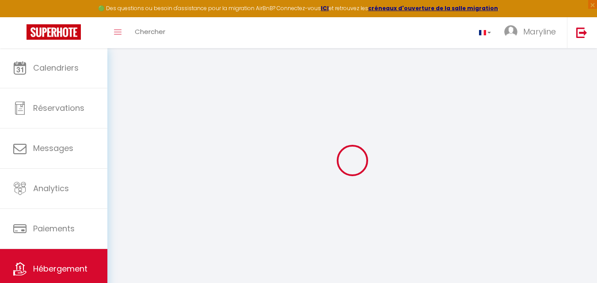
checkbox input "false"
select select
checkbox input "false"
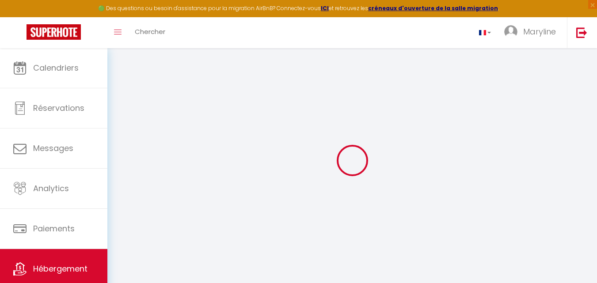
checkbox input "false"
select select "14:00"
select select
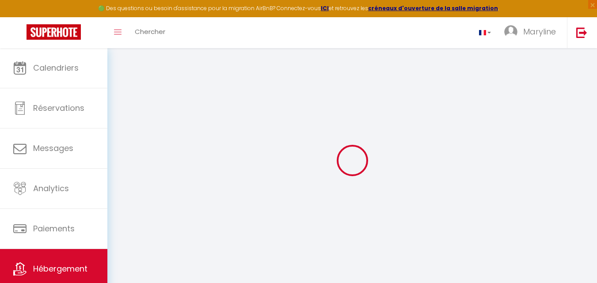
select select "11:00"
select select "30"
select select "120"
select select
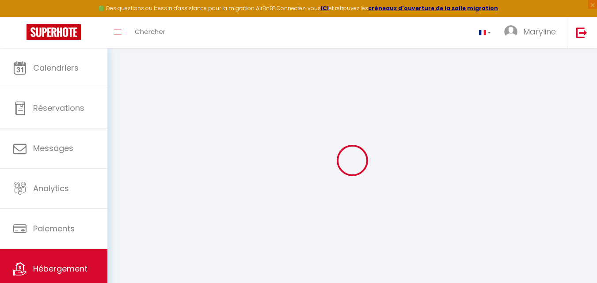
checkbox input "false"
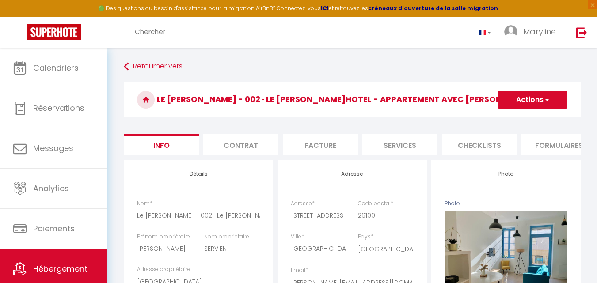
select select
checkbox input "false"
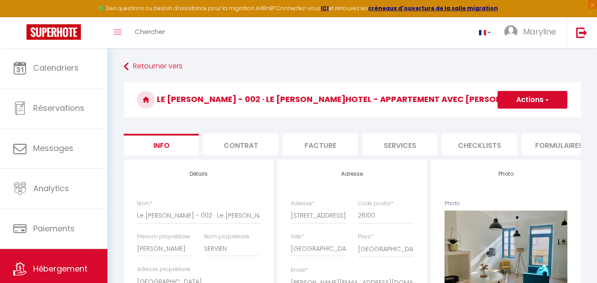
checkbox input "false"
click at [425, 142] on li "Services" at bounding box center [400, 145] width 75 height 22
select select
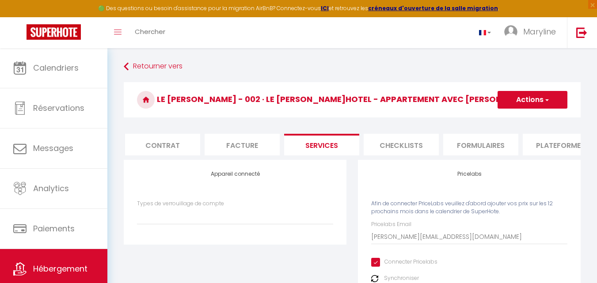
scroll to position [0, 88]
click at [561, 145] on li "Plateformes" at bounding box center [550, 145] width 75 height 22
select select
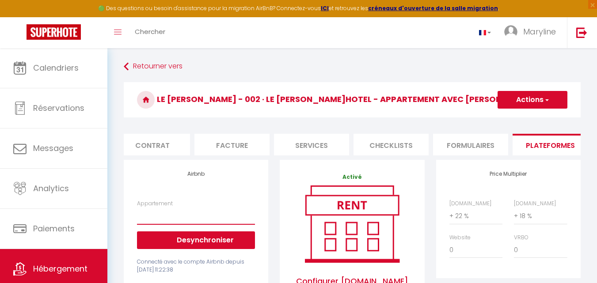
click at [219, 221] on select "002 · Le Félix Appart'Hotel ~ studio 002 - [PERSON_NAME][EMAIL_ADDRESS][DOMAIN_…" at bounding box center [196, 216] width 118 height 17
click at [61, 255] on link "Hébergement" at bounding box center [53, 269] width 107 height 40
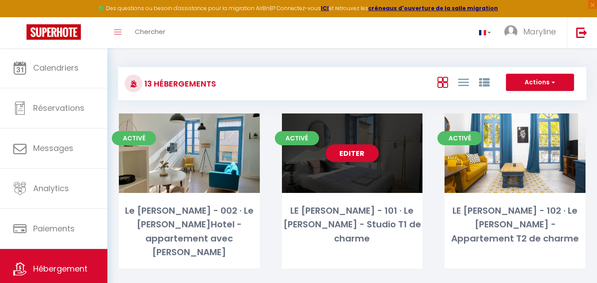
click at [349, 151] on link "Editer" at bounding box center [352, 154] width 53 height 18
select select "3"
select select "2"
select select "1"
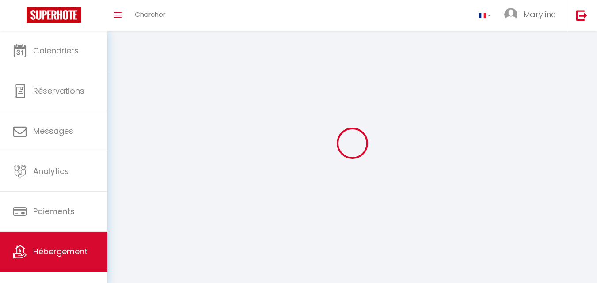
select select
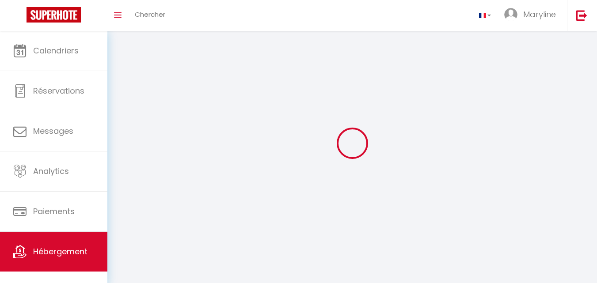
select select
checkbox input "false"
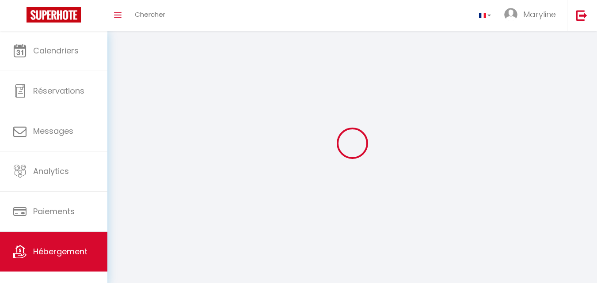
select select
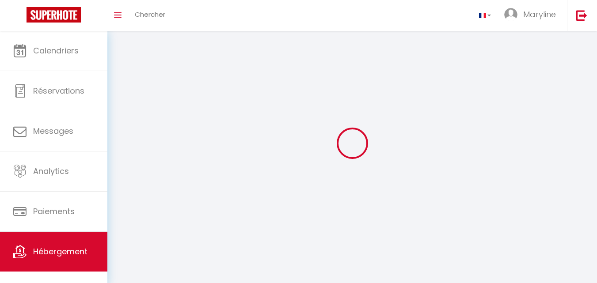
select select
checkbox input "false"
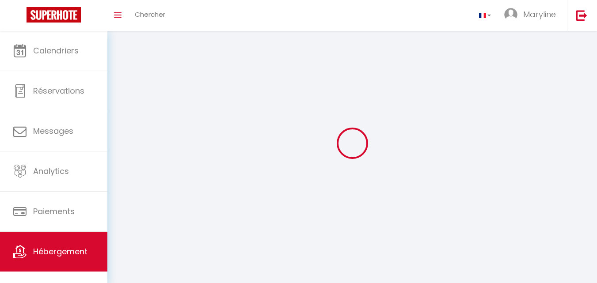
checkbox input "false"
select select
select select "1"
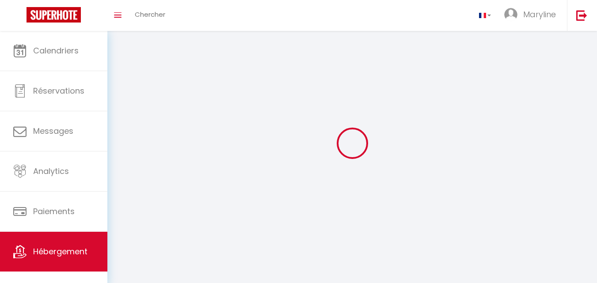
select select "28"
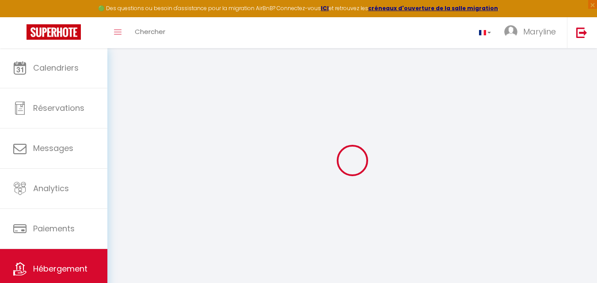
select select
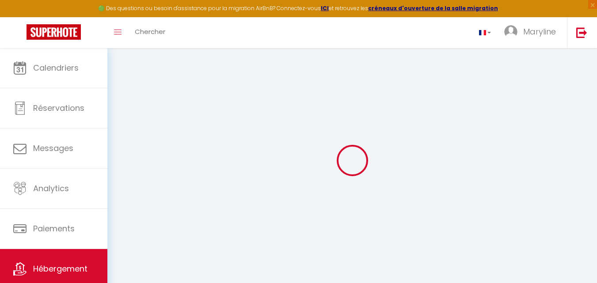
select select
checkbox input "false"
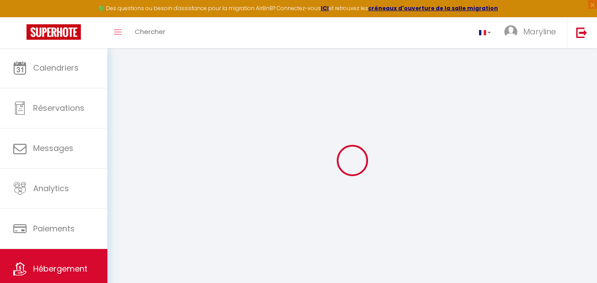
select select
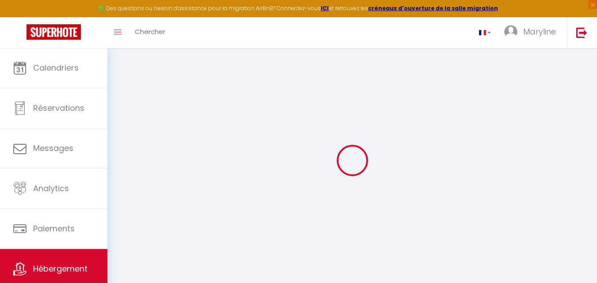
select select
checkbox input "false"
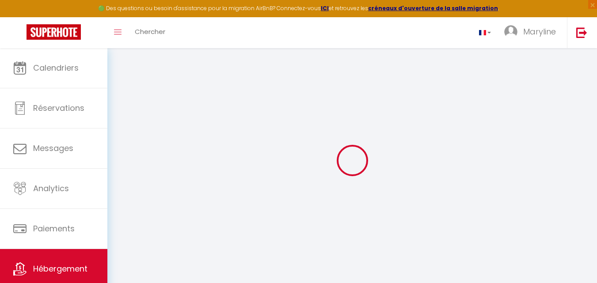
checkbox input "false"
select select
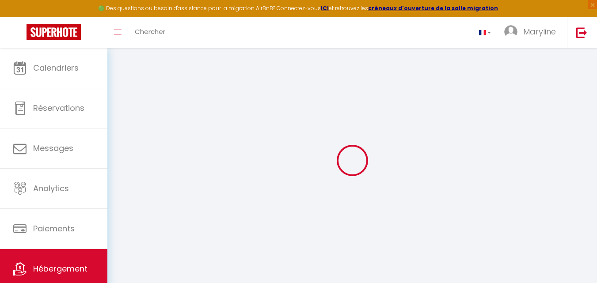
select select
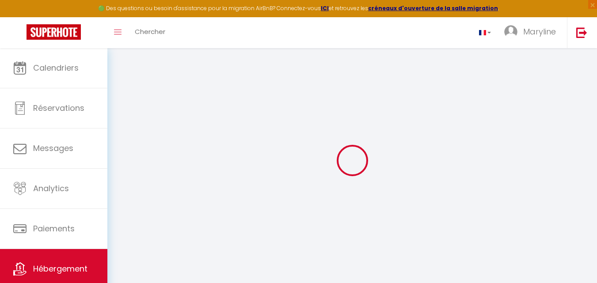
checkbox input "false"
select select
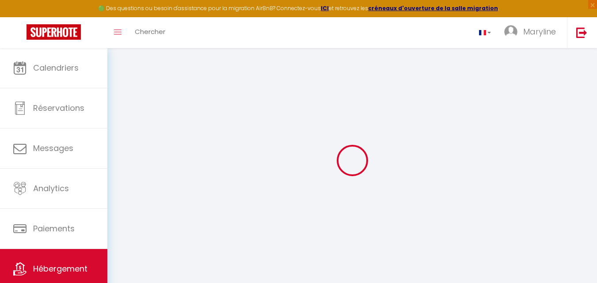
select select
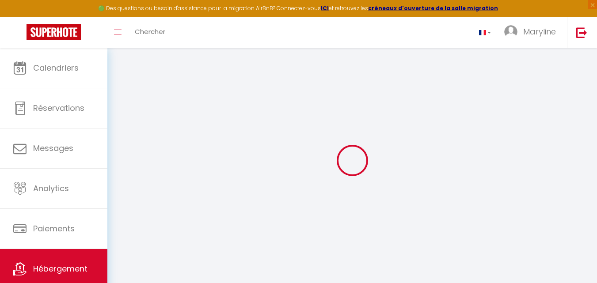
select select
checkbox input "false"
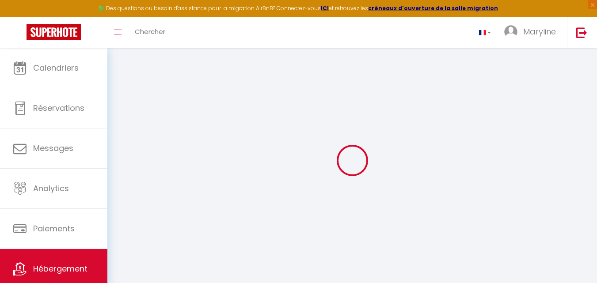
checkbox input "false"
select select
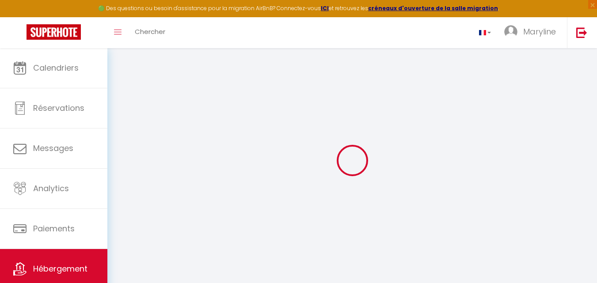
select select
checkbox input "false"
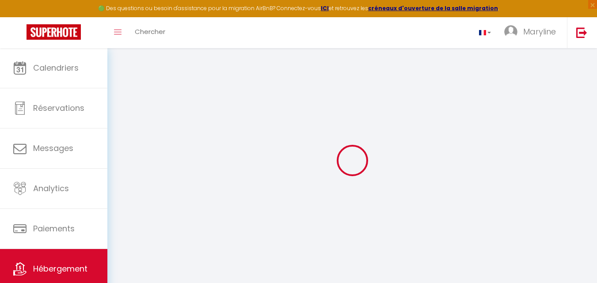
checkbox input "false"
select select
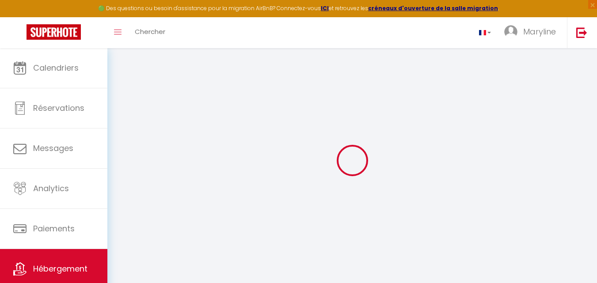
type input "LE [PERSON_NAME] - 101 · Le [PERSON_NAME] - Studio T1 de charme"
type input "[PERSON_NAME]"
select select "2"
type input "55"
type input "35"
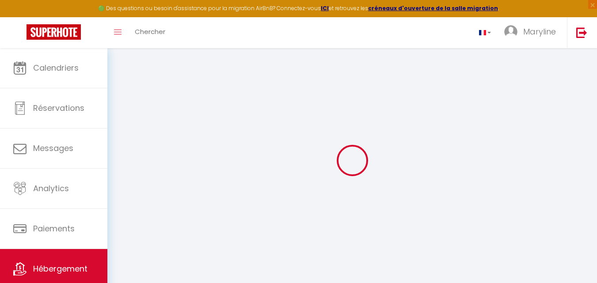
select select
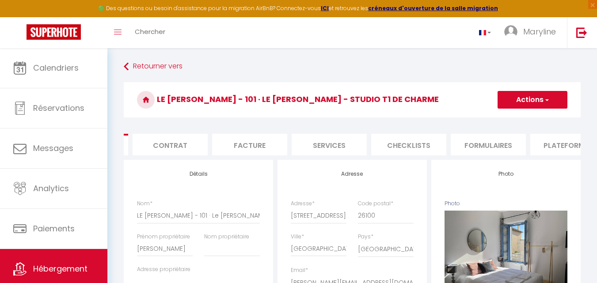
scroll to position [0, 88]
click at [560, 141] on li "Plateformes" at bounding box center [550, 145] width 75 height 22
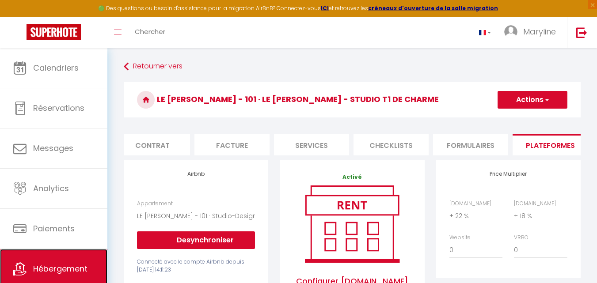
click at [55, 266] on span "Hébergement" at bounding box center [60, 268] width 54 height 11
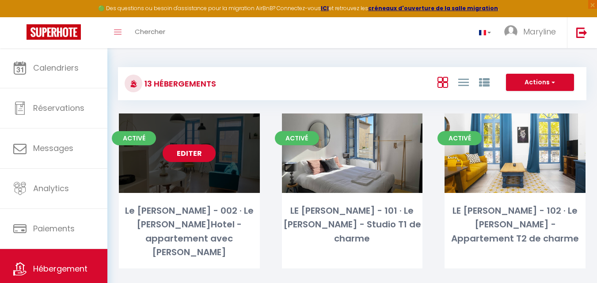
click at [191, 152] on link "Editer" at bounding box center [189, 154] width 53 height 18
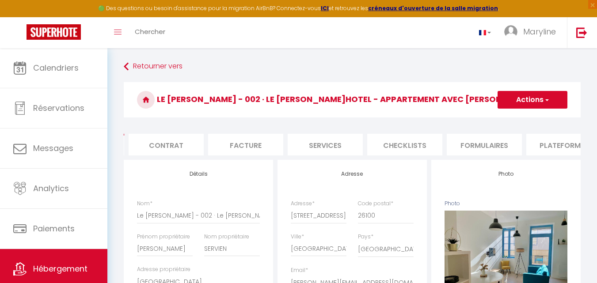
scroll to position [0, 88]
click at [549, 145] on li "Plateformes" at bounding box center [550, 145] width 75 height 22
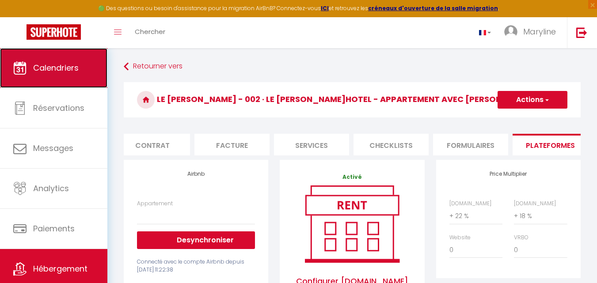
click at [65, 64] on span "Calendriers" at bounding box center [56, 67] width 46 height 11
